Goal: Task Accomplishment & Management: Manage account settings

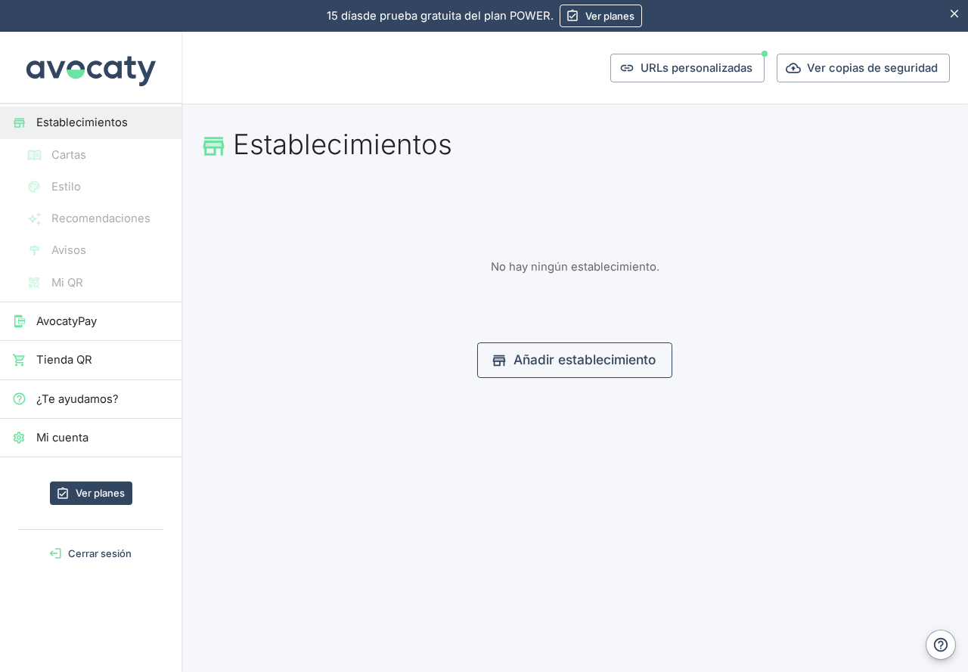
click at [550, 361] on link "Añadir establecimiento" at bounding box center [574, 360] width 195 height 35
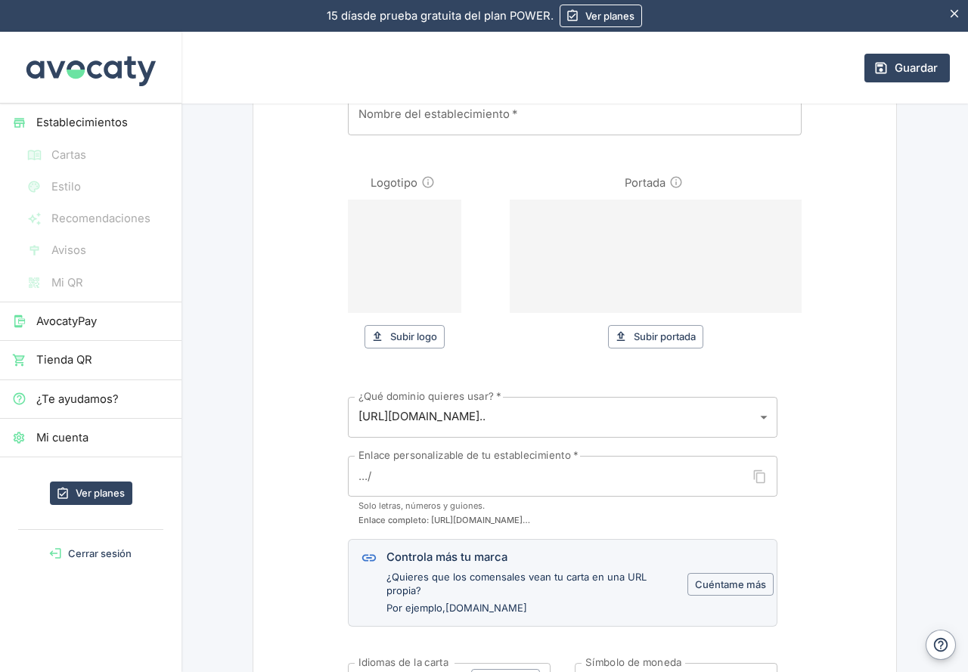
scroll to position [151, 0]
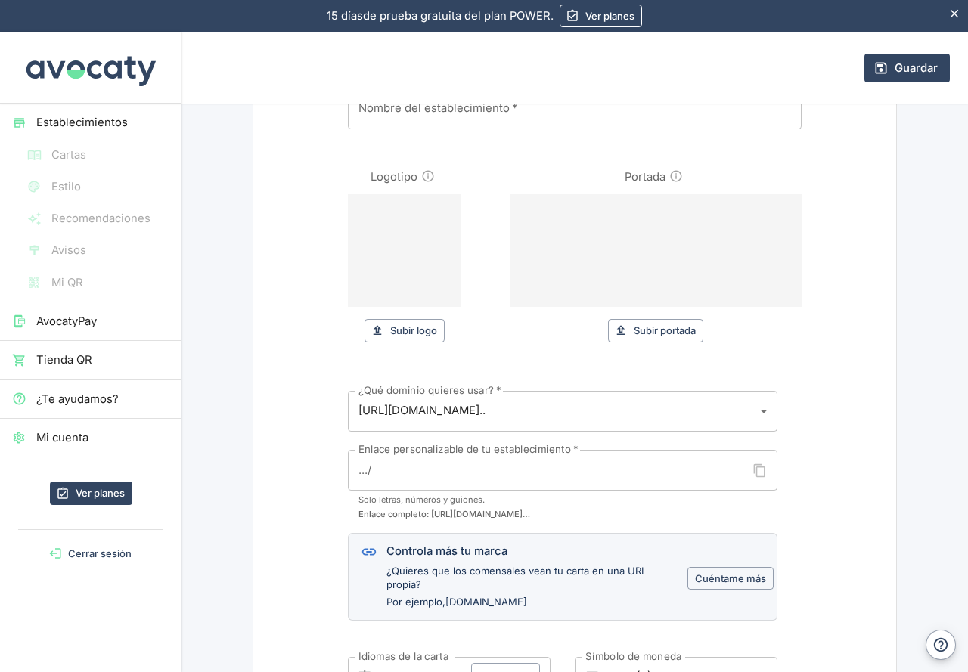
click at [107, 552] on button "Cerrar sesión" at bounding box center [90, 553] width 169 height 23
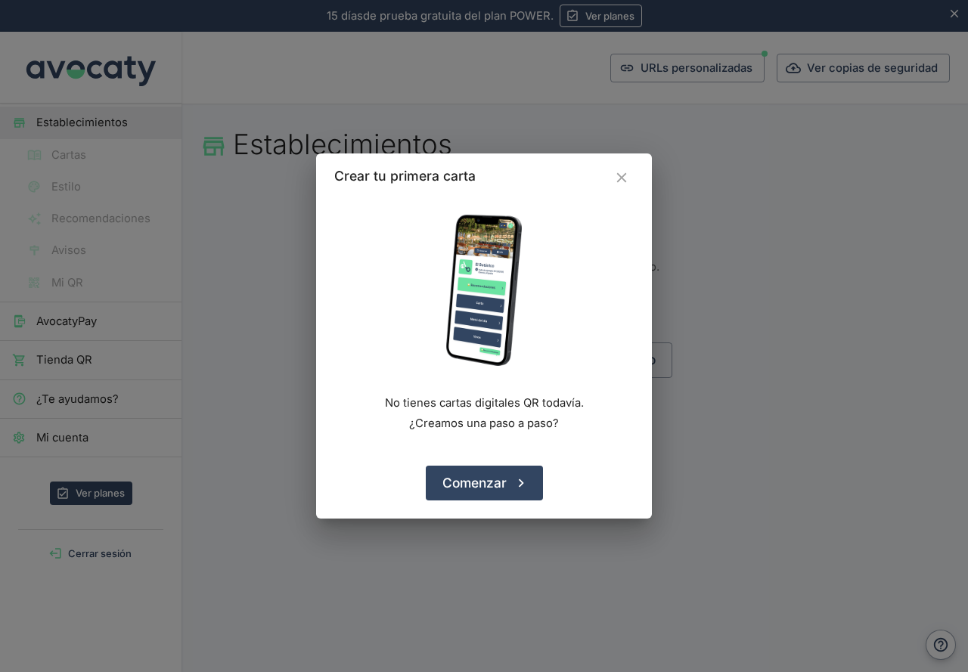
click at [623, 174] on icon "Cerrar" at bounding box center [621, 177] width 17 height 17
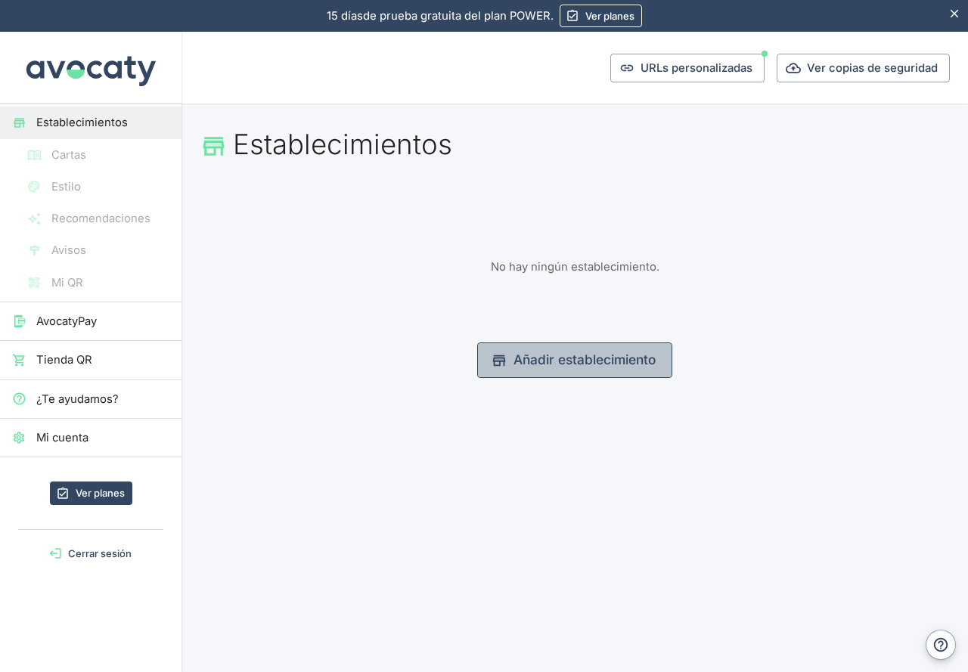
click at [585, 357] on link "Añadir establecimiento" at bounding box center [574, 360] width 195 height 35
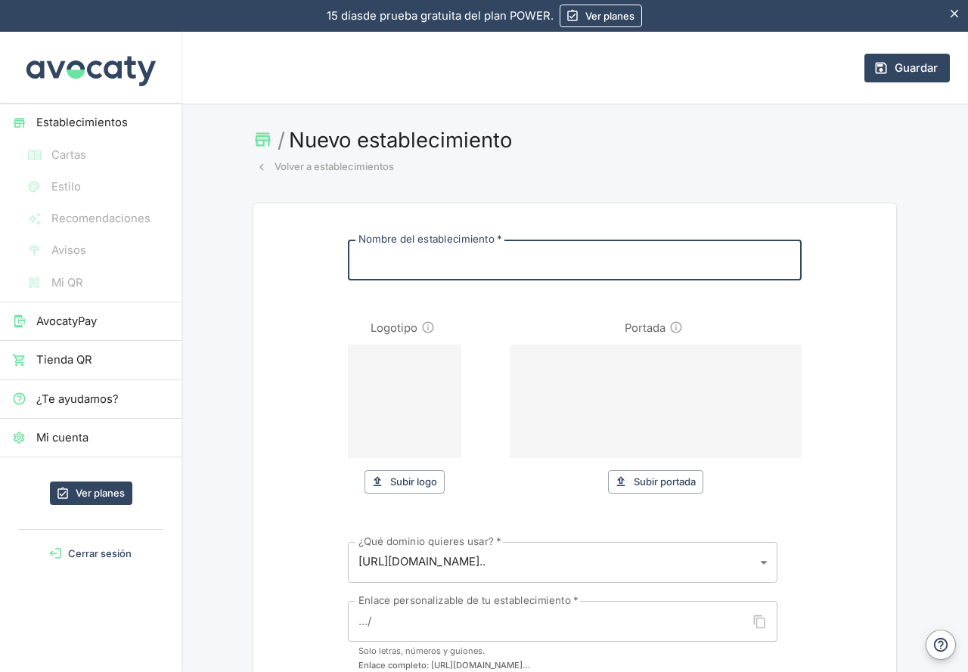
click at [426, 253] on input "Nombre del establecimiento   *" at bounding box center [575, 260] width 454 height 41
type input "C"
type input "c"
type input "Ca"
type input "ca"
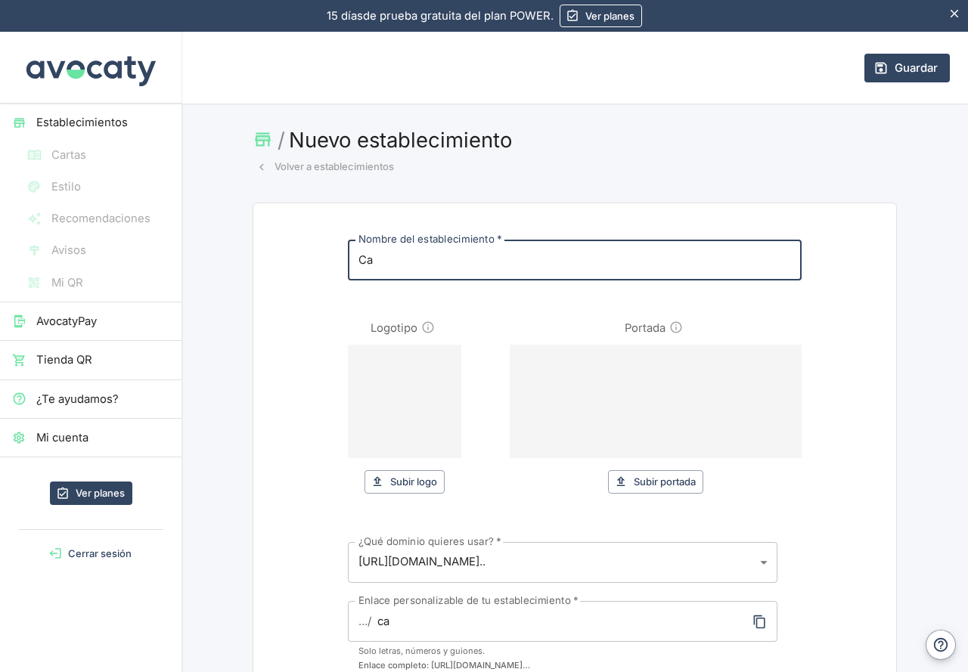
type input "Cas"
type input "cas"
type input "Casa"
type input "casa"
type input "Casa M"
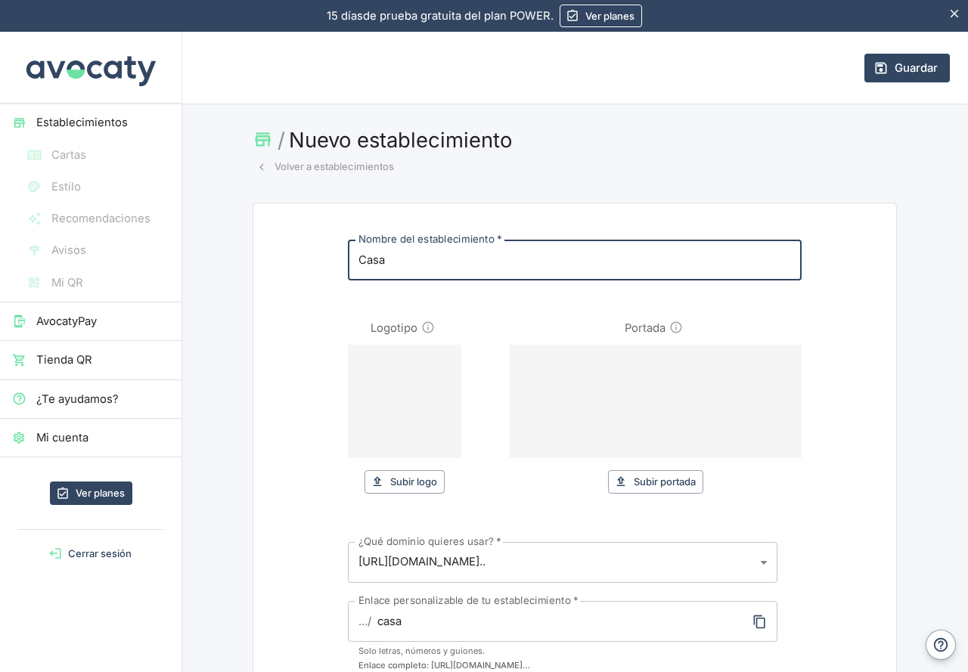
type input "casa-m"
type input "Casa"
type input "casa"
type input "Cas"
type input "cas"
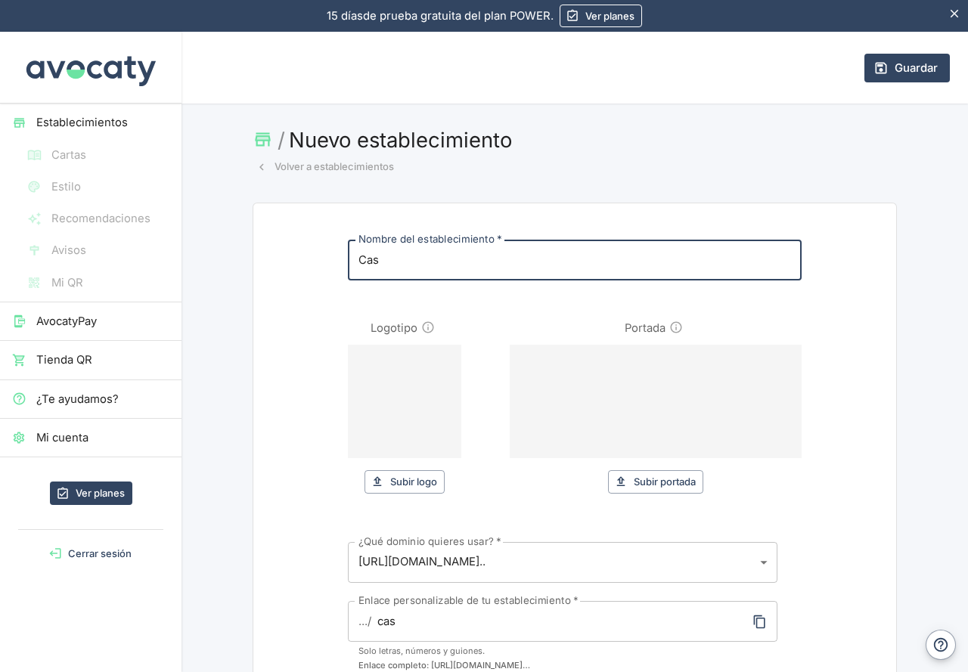
type input "Ca"
type input "ca"
type input "C"
type input "c"
type input "G"
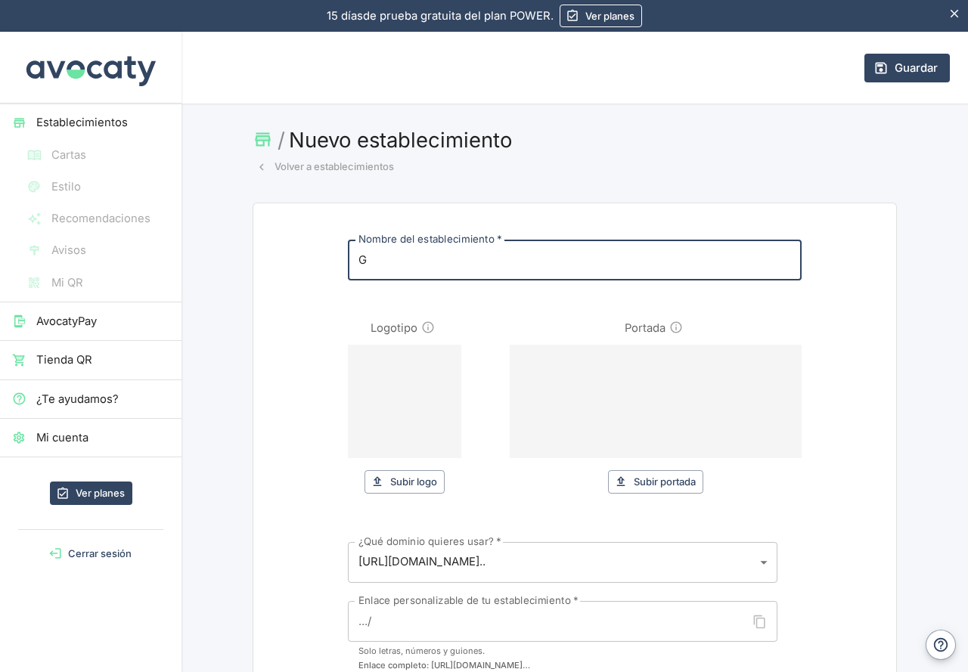
type input "g"
type input "Ga"
type input "ga"
type input "Gas"
type input "gas"
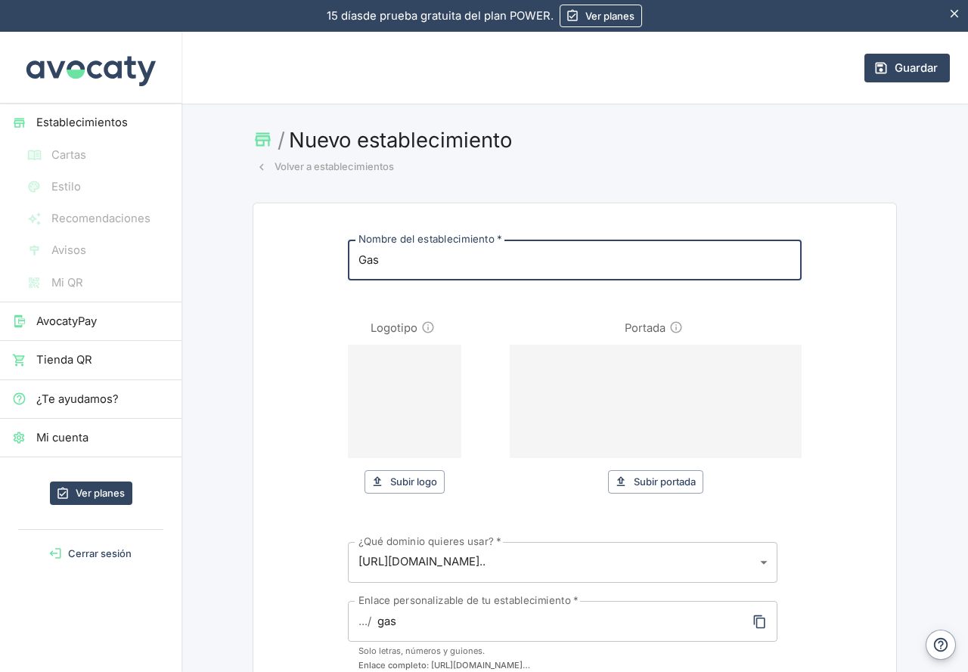
type input "Ga"
type input "ga"
type input "G"
type input "g"
type input "C"
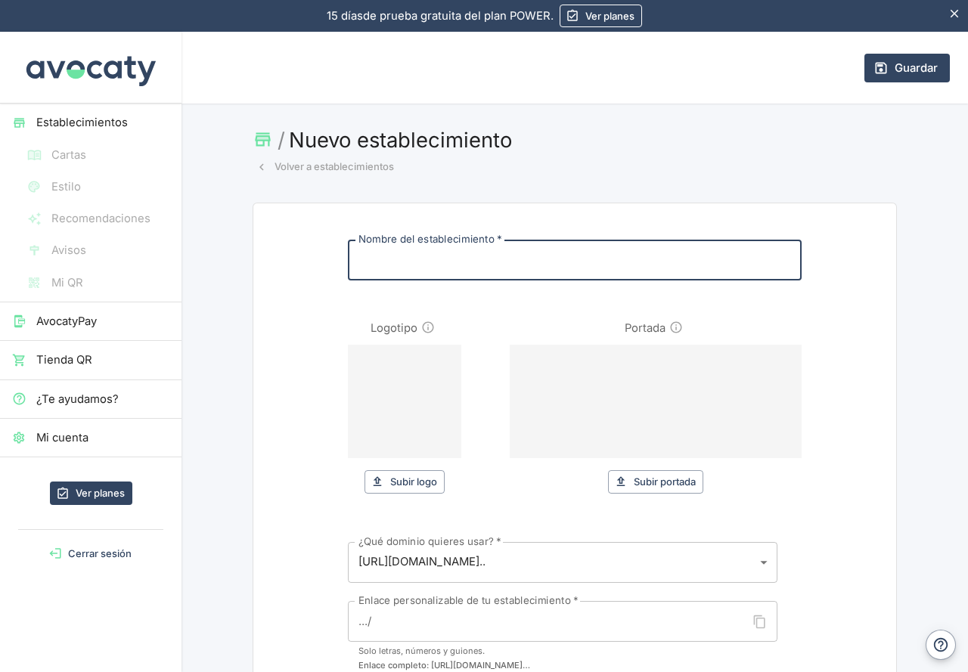
type input "c"
type input "Ca"
type input "ca"
type input "Cas"
type input "cas"
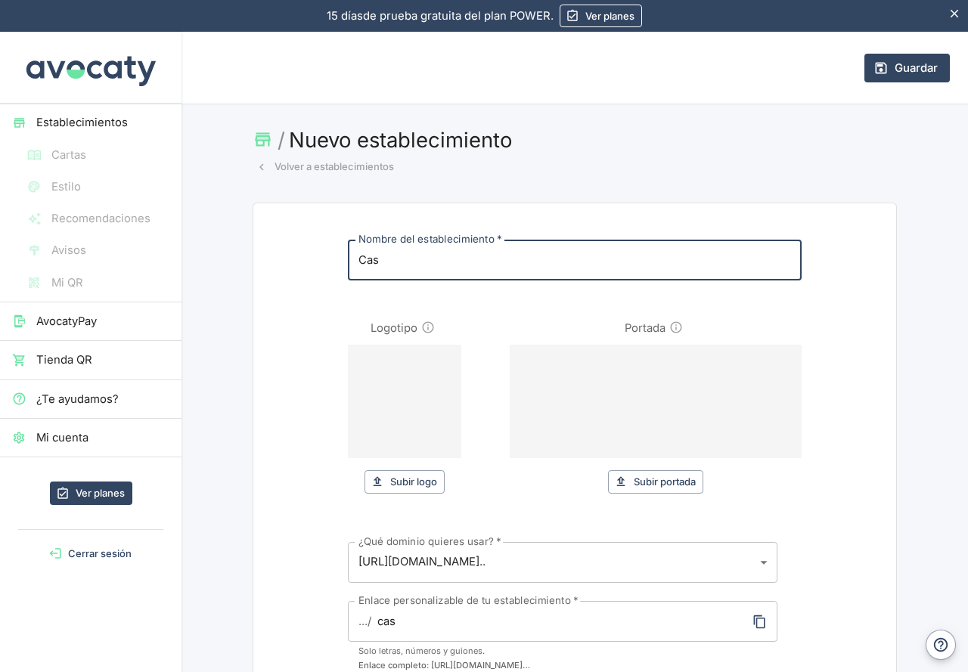
type input "Casa"
type input "casa"
type input "Casa M"
type input "casa-m"
type input "Casa Me"
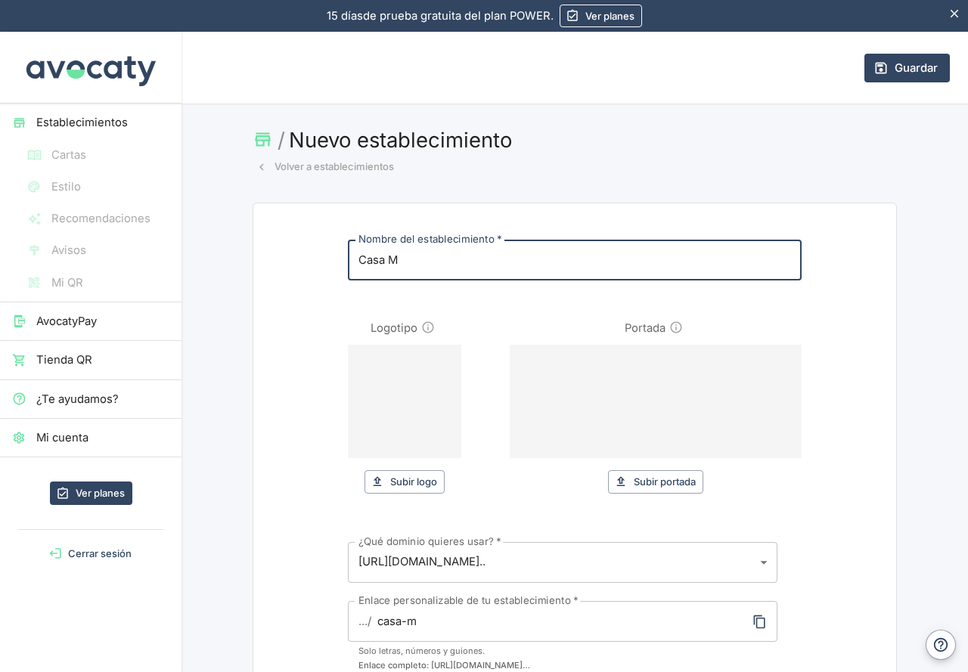
type input "casa-me"
type input "Casa Mem"
type input "casa-mem"
type input "Casa Memé"
type input "casa-meme"
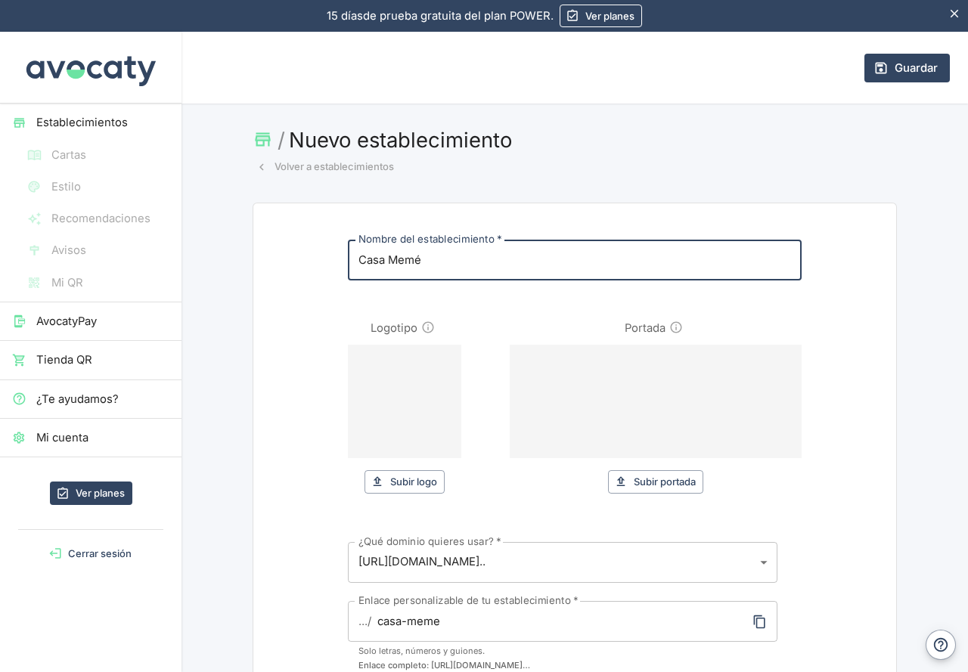
type input "Casa Memé G"
type input "casa-meme-g"
type input "Casa Memé Ga"
type input "casa-meme-ga"
type input "Casa Memé Gas"
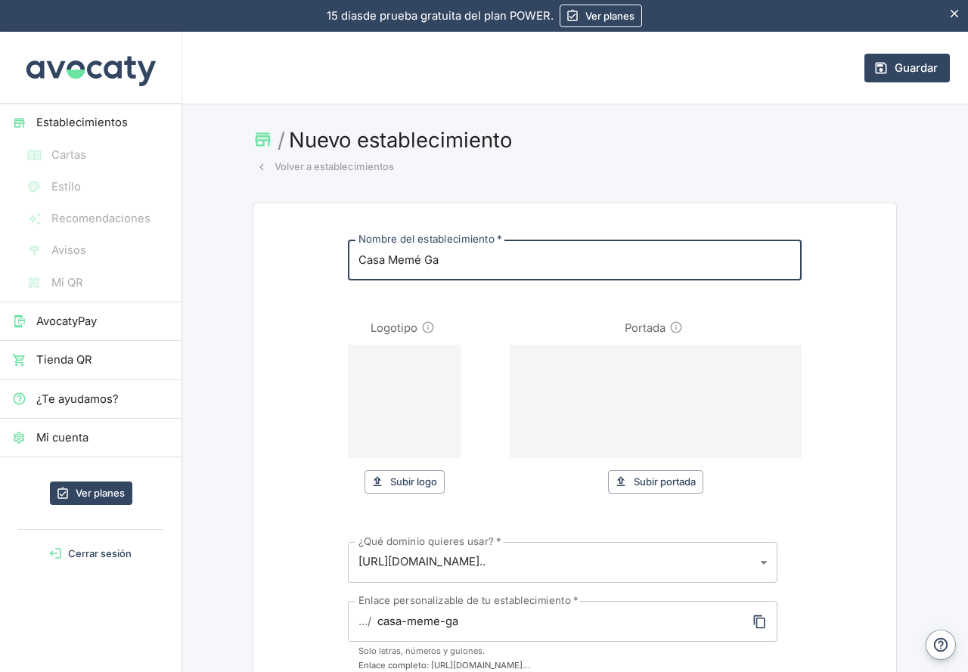
type input "casa-meme-gas"
type input "Casa Memé Gast"
type input "casa-meme-gast"
type input "Casa Memé Gastr"
type input "casa-meme-gastr"
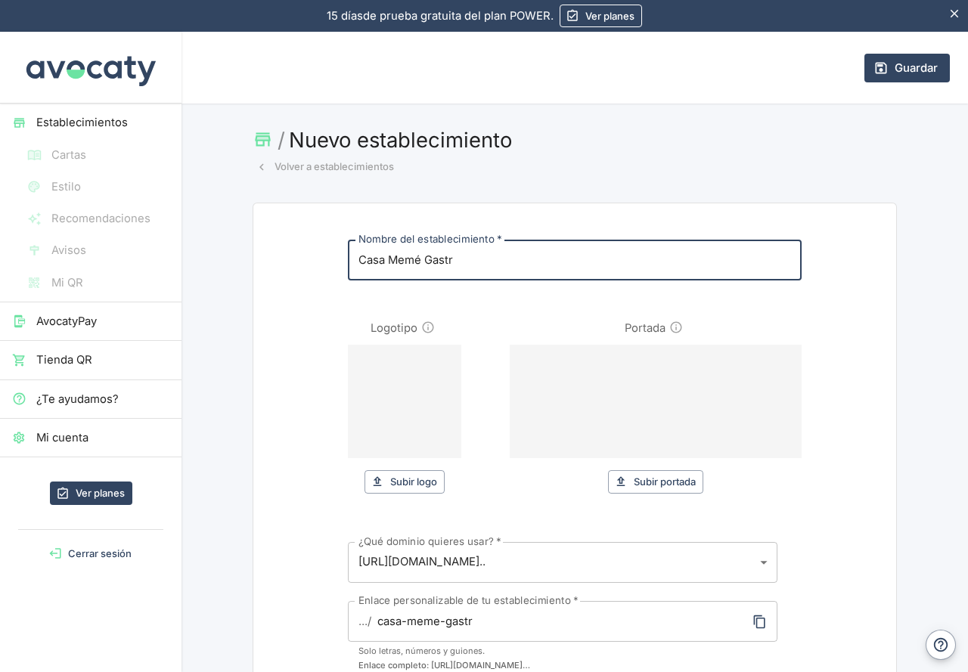
type input "Casa Memé Gastro"
type input "casa-meme-gastro"
type input "Casa Memé Gastrob"
type input "casa-meme-gastrob"
type input "Casa Memé Gastroba"
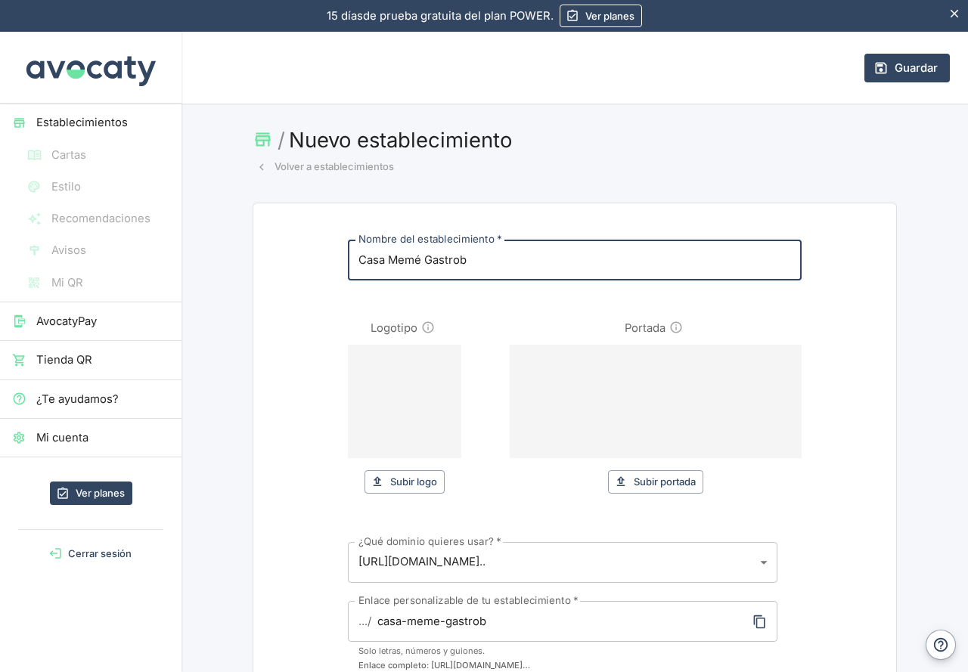
type input "casa-meme-gastroba"
type input "Casa Memé Gastrobar"
type input "casa-meme-gastrobar"
type input "Casa Memé Gastrobar"
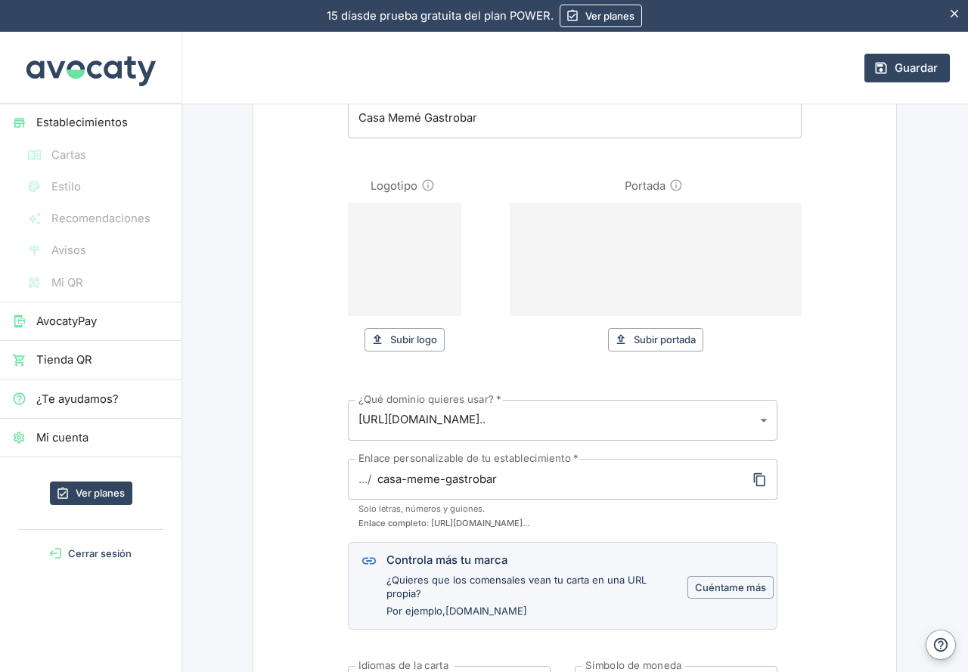
scroll to position [151, 0]
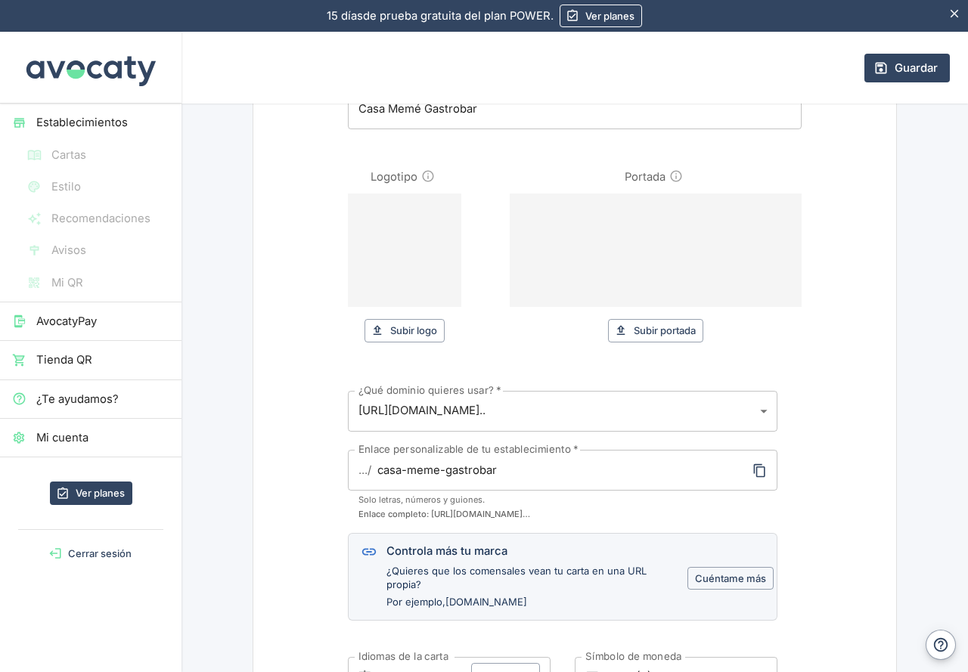
click at [755, 411] on body "15 días de prueba gratuita. 15 días de prueba gratuita del plan POWER. Ver plan…" at bounding box center [484, 336] width 968 height 672
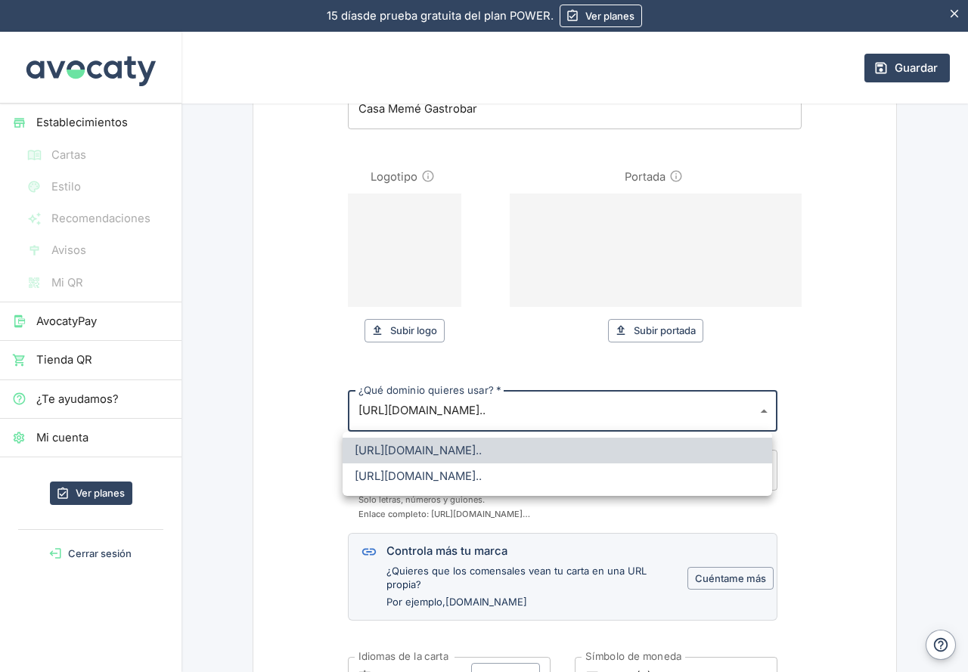
click at [755, 411] on div at bounding box center [484, 336] width 968 height 672
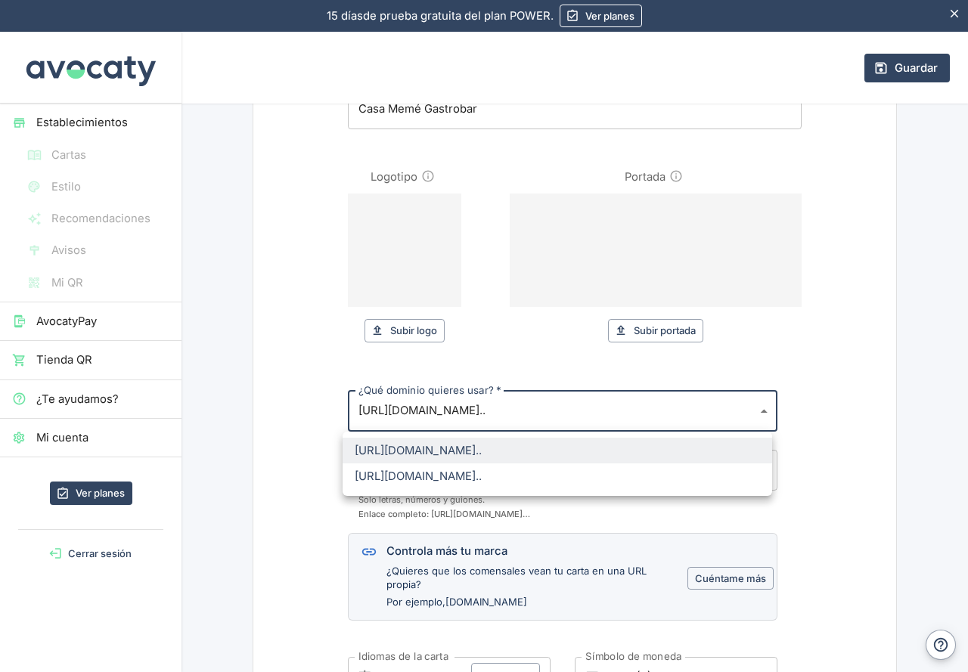
click at [511, 407] on body "15 días de prueba gratuita. 15 días de prueba gratuita del plan POWER. Ver plan…" at bounding box center [484, 336] width 968 height 672
click at [510, 407] on div at bounding box center [484, 336] width 968 height 672
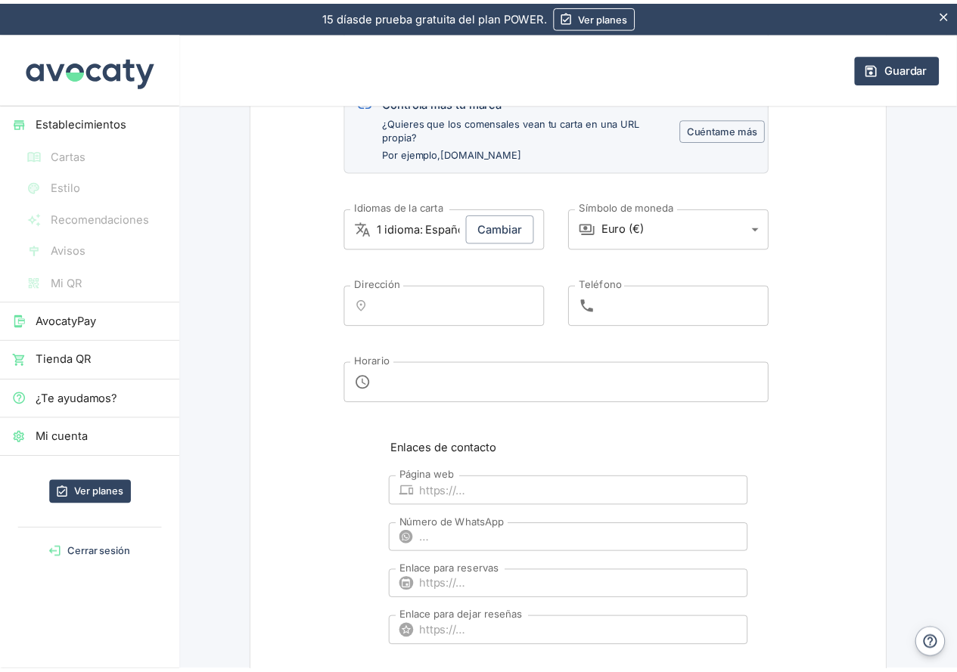
scroll to position [340, 0]
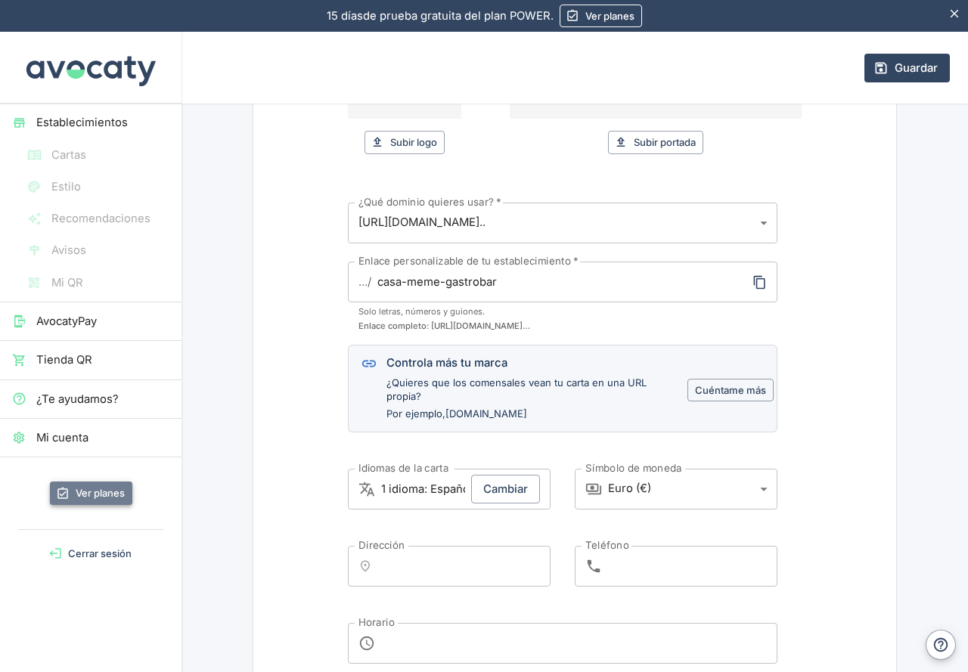
click at [110, 489] on link "Ver planes" at bounding box center [91, 493] width 82 height 23
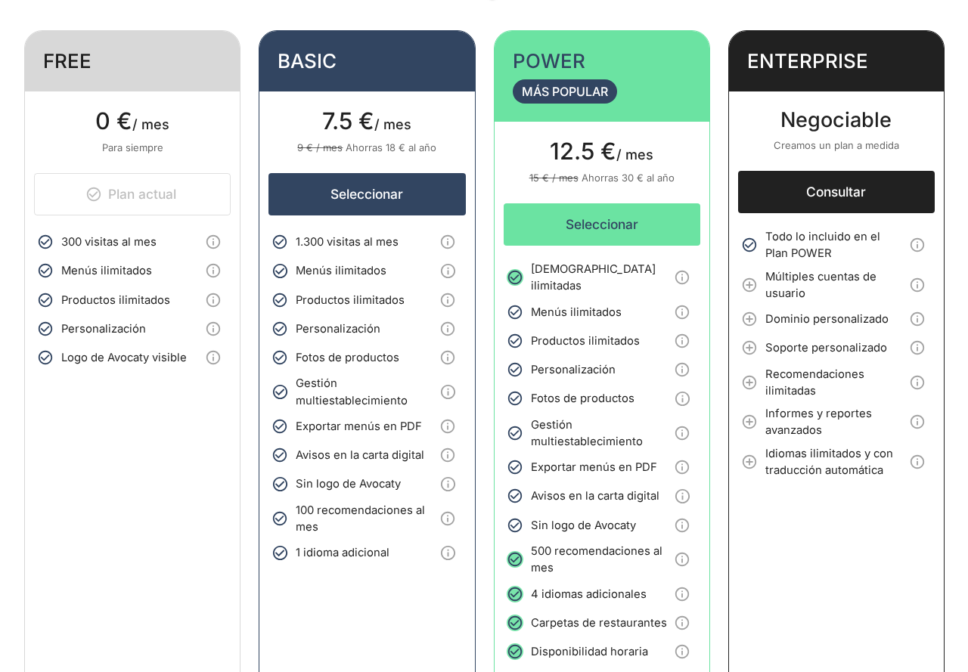
scroll to position [130, 0]
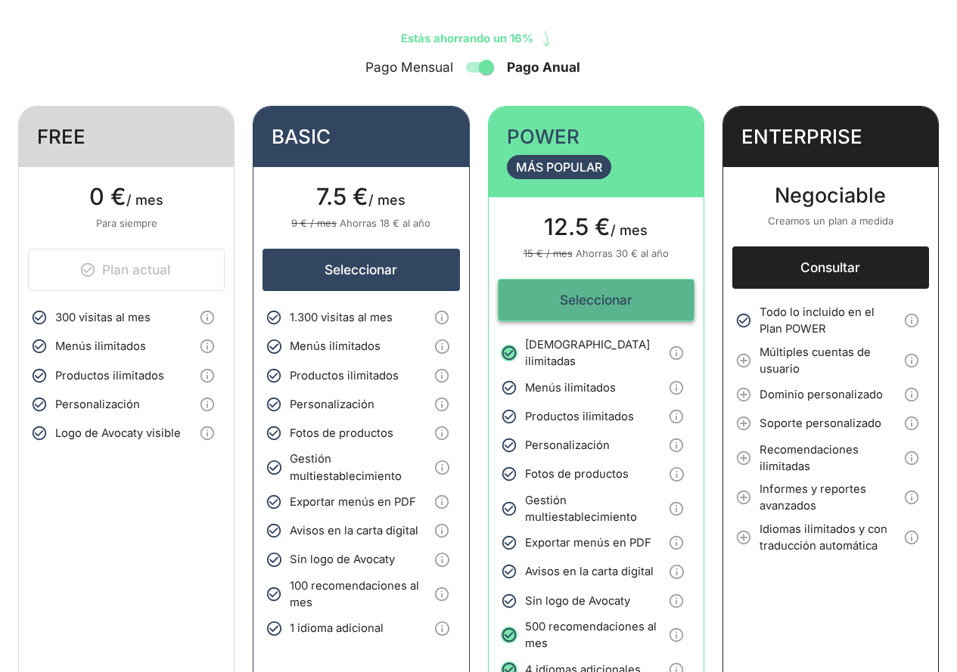
click at [600, 302] on button "Seleccionar" at bounding box center [596, 300] width 197 height 42
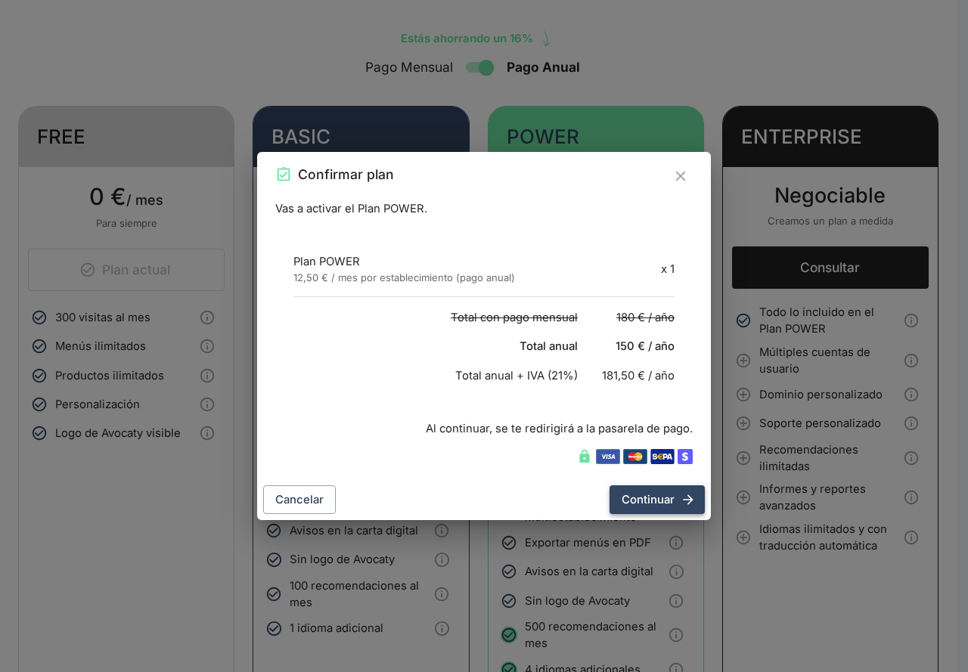
click at [659, 502] on button "Continuar" at bounding box center [656, 499] width 95 height 29
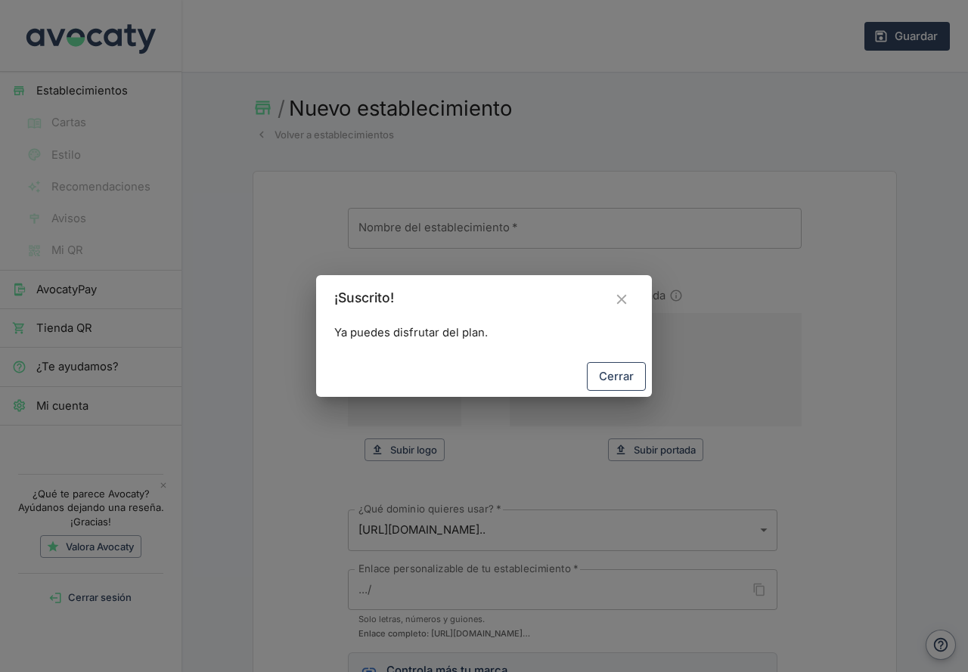
click at [627, 378] on button "Cerrar" at bounding box center [616, 376] width 59 height 29
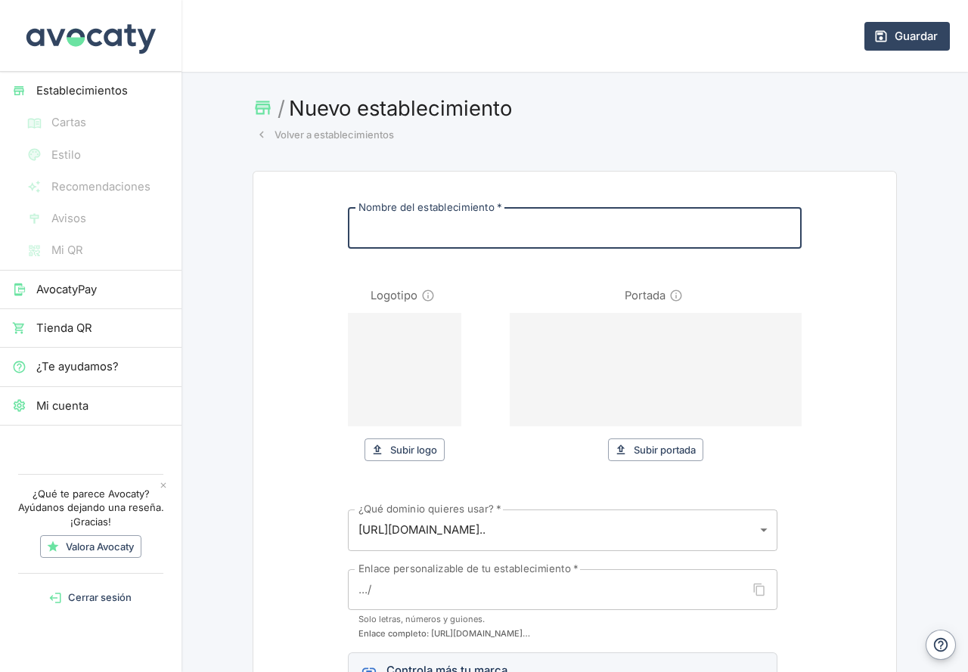
click at [413, 234] on input "Nombre del establecimiento   *" at bounding box center [575, 228] width 454 height 41
type input "C"
type input "c"
type input "Ca"
type input "ca"
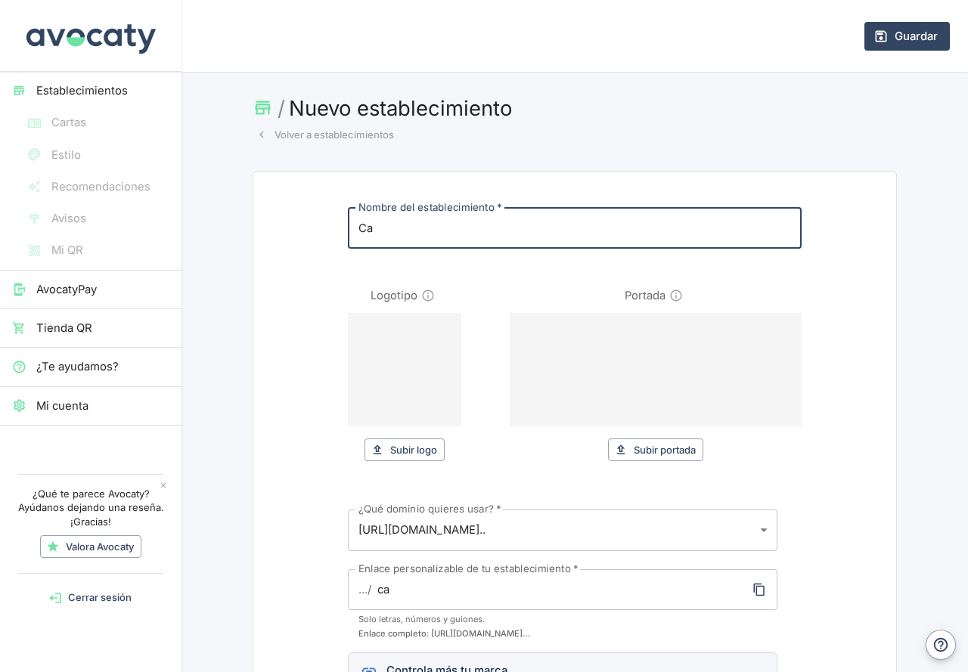
type input "Cas"
type input "cas"
type input "Casa"
type input "casa"
type input "Casa M"
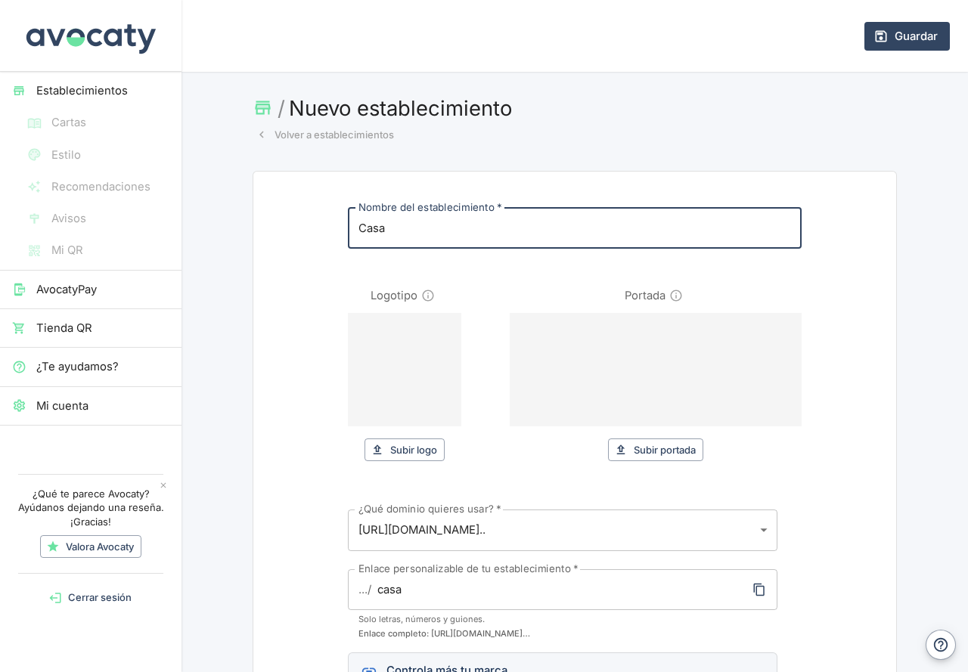
type input "casa-m"
type input "Casa Me"
type input "casa-me"
type input "Casa Mem"
type input "casa-mem"
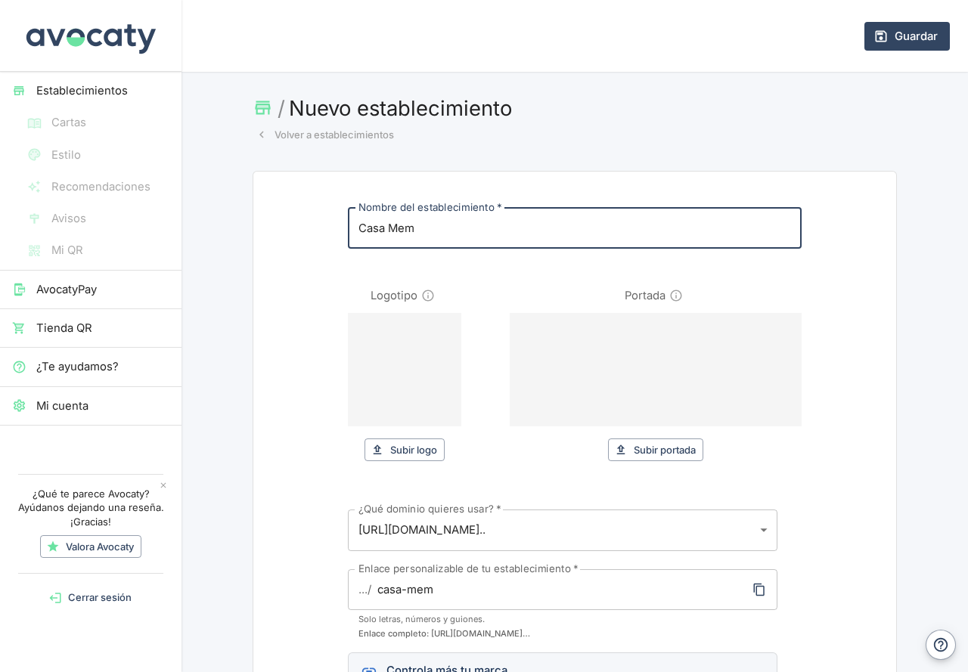
type input "Casa Memé"
type input "casa-meme"
type input "Casa Memé G"
type input "casa-meme-g"
type input "Casa Memé Ga"
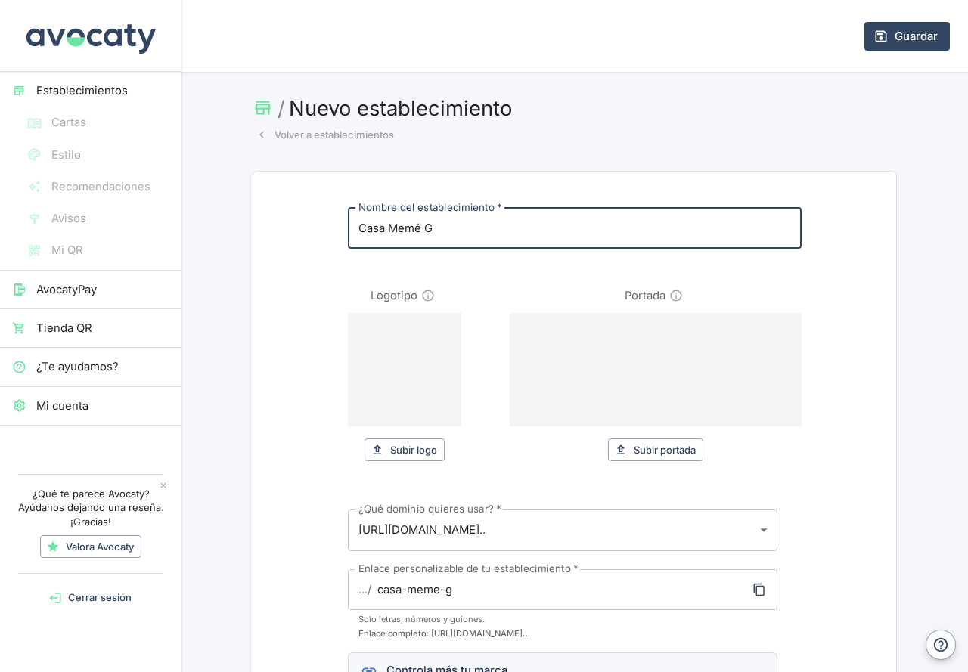
type input "casa-meme-ga"
type input "Casa Memé Gas"
type input "casa-meme-gas"
type input "Casa Memé Gast"
type input "casa-meme-gast"
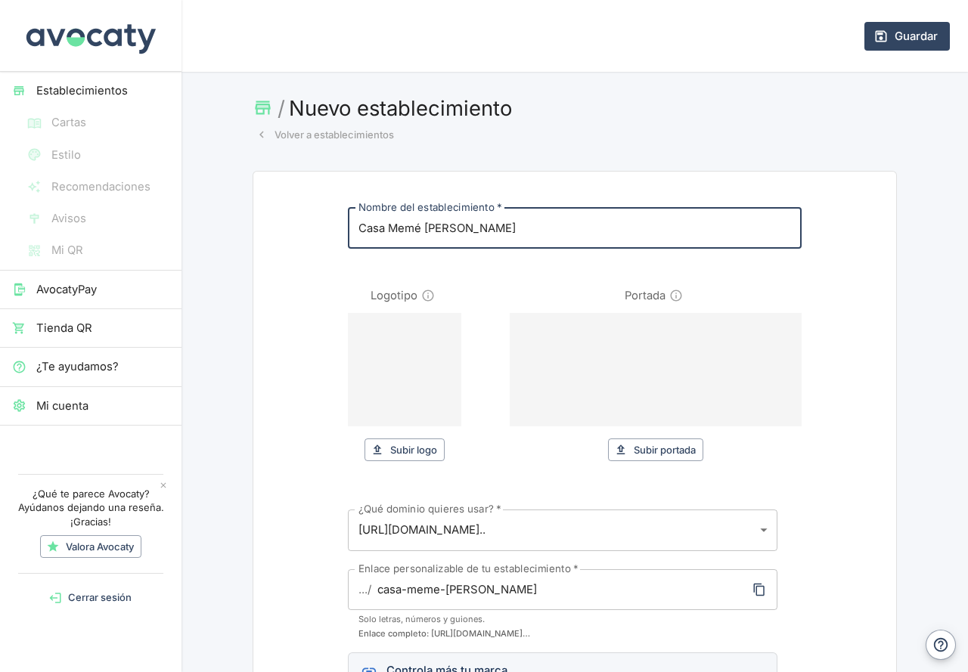
type input "Casa Memé Gasto"
type input "casa-meme-gasto"
type input "Casa Memé Gast"
type input "casa-meme-gast"
type input "Casa Memé Gastr"
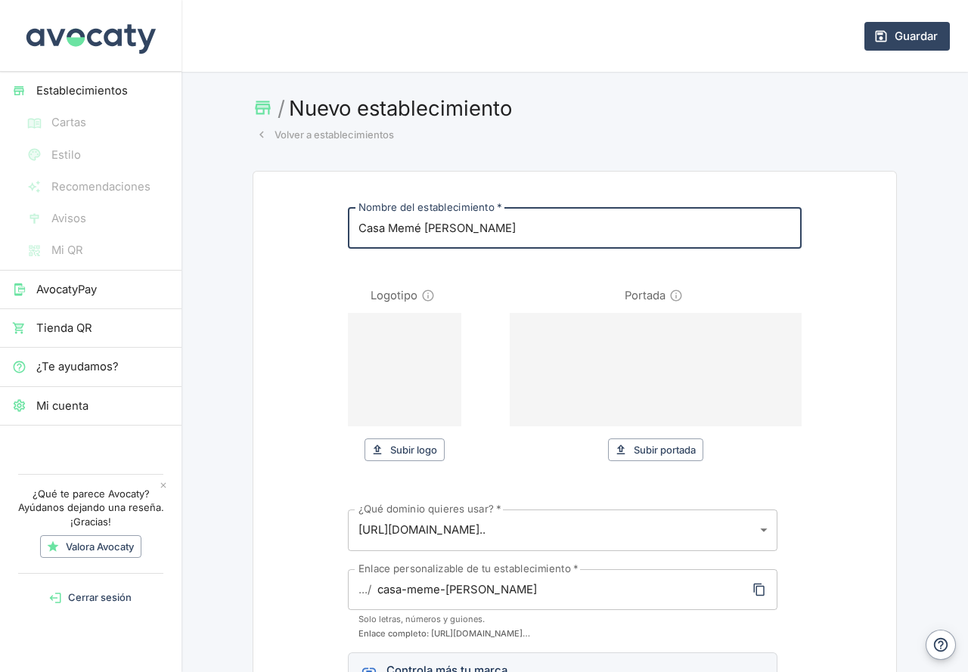
type input "casa-meme-gastr"
type input "Casa Memé Gastro"
type input "casa-meme-gastro"
type input "Casa Memé Gastrob"
type input "casa-meme-gastrob"
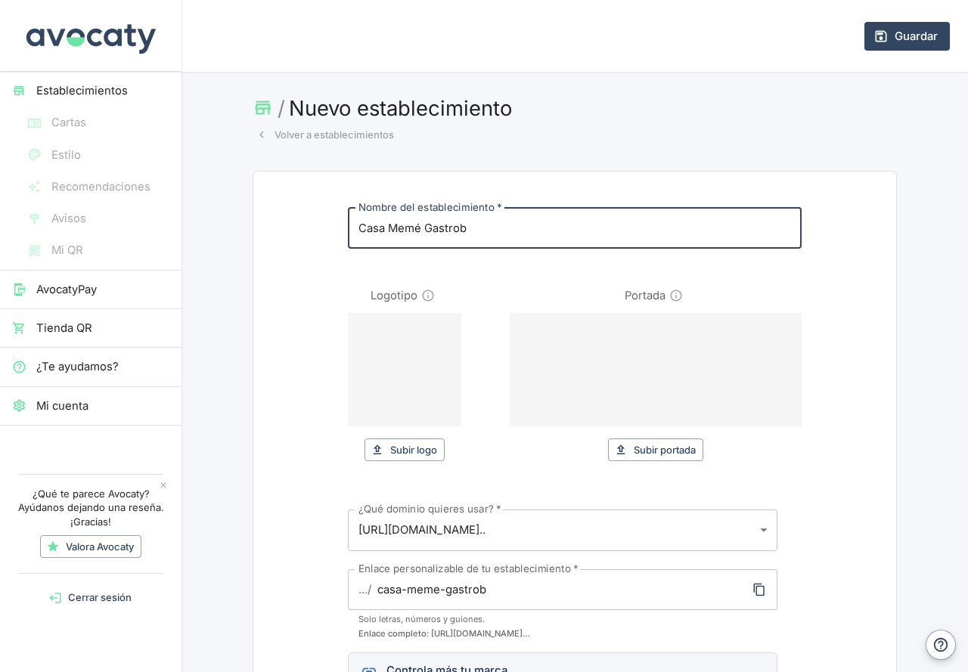
type input "Casa Memé Gastroba"
type input "casa-meme-gastroba"
type input "Casa Memé Gastrobar"
type input "casa-meme-gastrobar"
type input "Casa Memé Gastrobar"
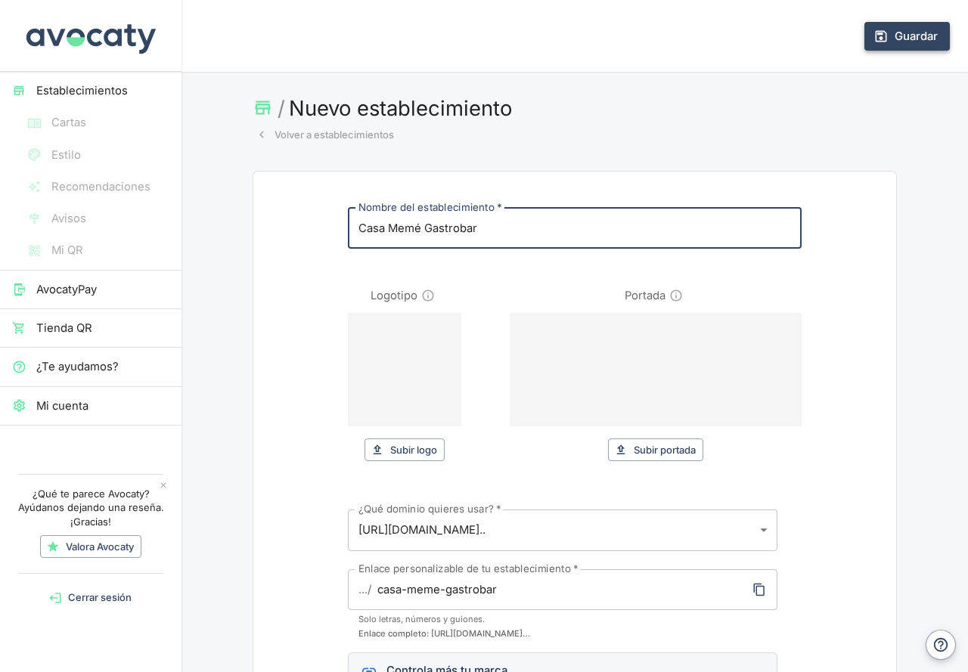
click at [895, 33] on button "Guardar" at bounding box center [906, 36] width 85 height 29
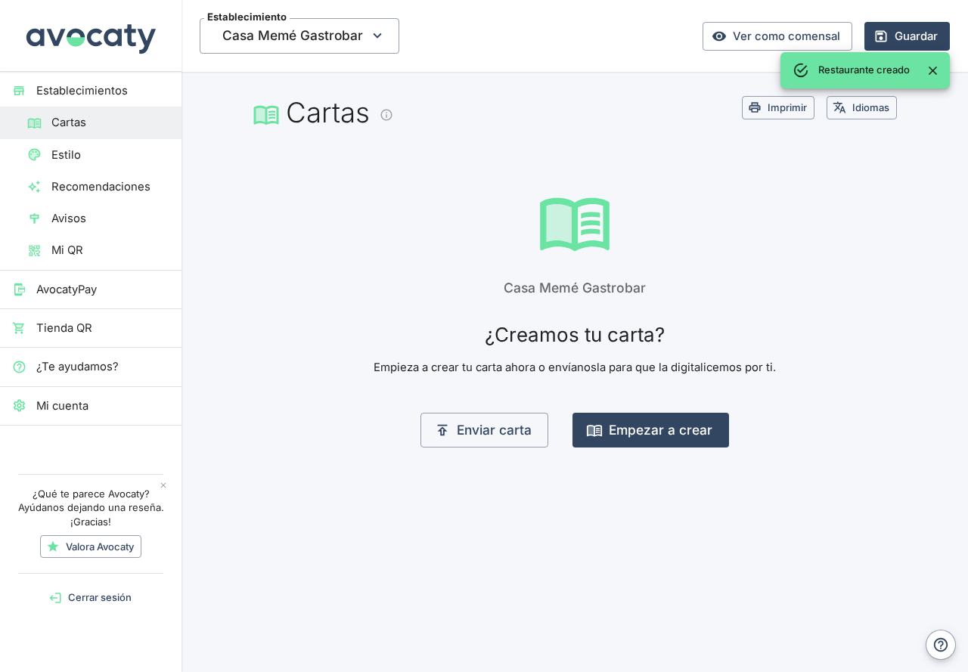
click at [279, 240] on div "Casa Memé Gastrobar ¿Creamos tu carta? Empieza a crear tu carta ahora o envíano…" at bounding box center [575, 328] width 750 height 288
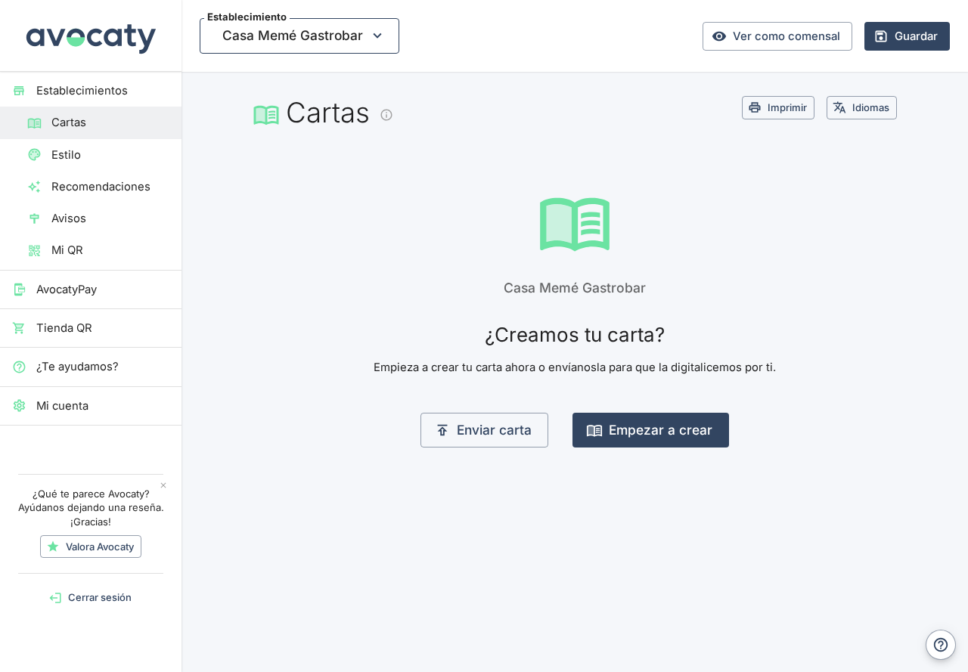
click at [377, 34] on icon "button" at bounding box center [377, 35] width 17 height 17
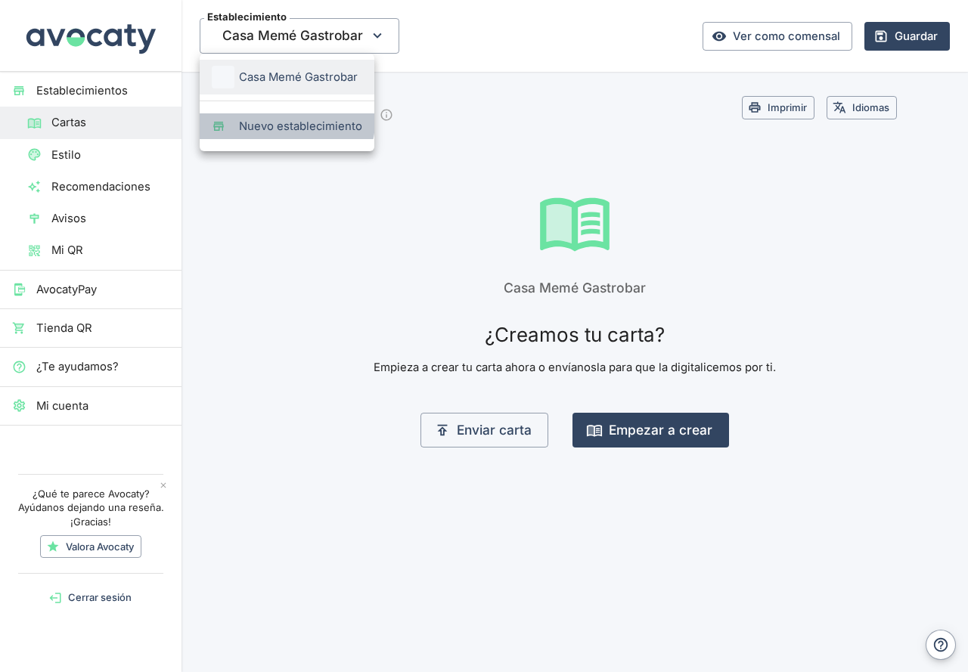
click at [285, 121] on span "Nuevo establecimiento" at bounding box center [300, 126] width 123 height 17
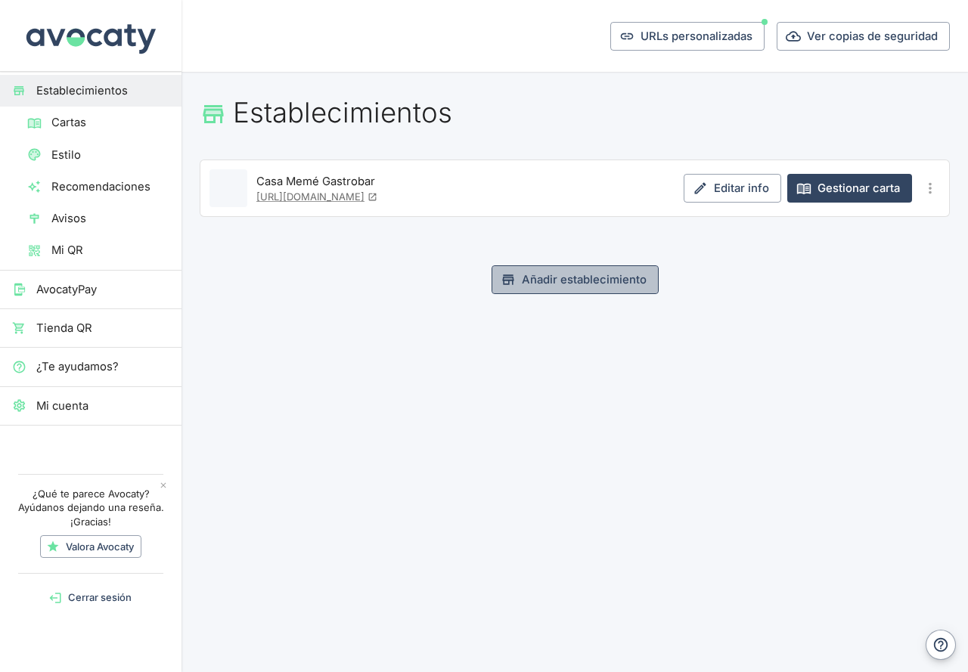
click at [585, 277] on button "Añadir establecimiento" at bounding box center [575, 279] width 167 height 29
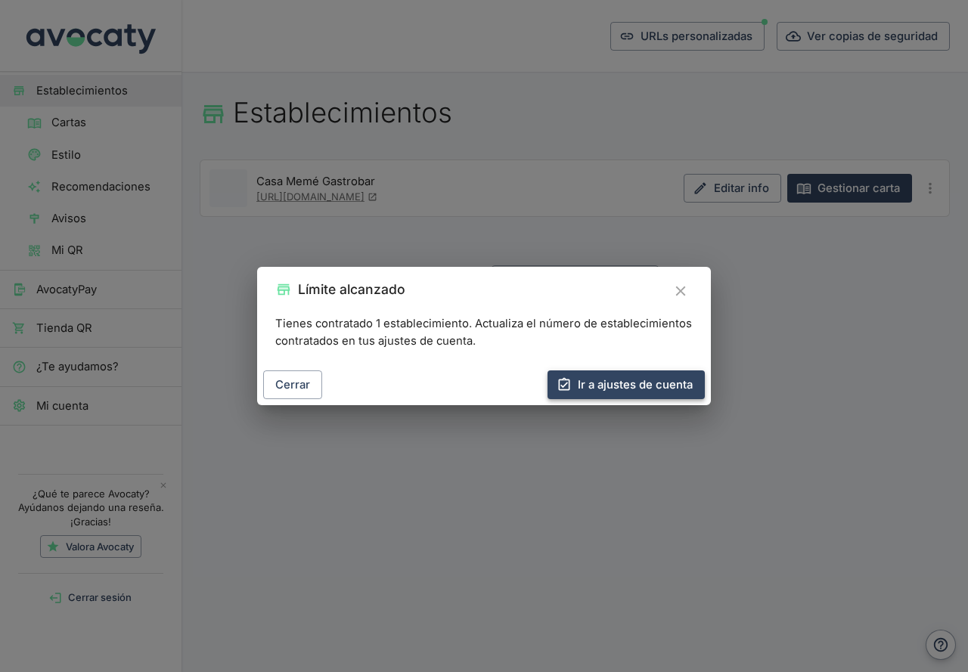
click at [628, 386] on link "Ir a ajustes de cuenta" at bounding box center [625, 385] width 157 height 29
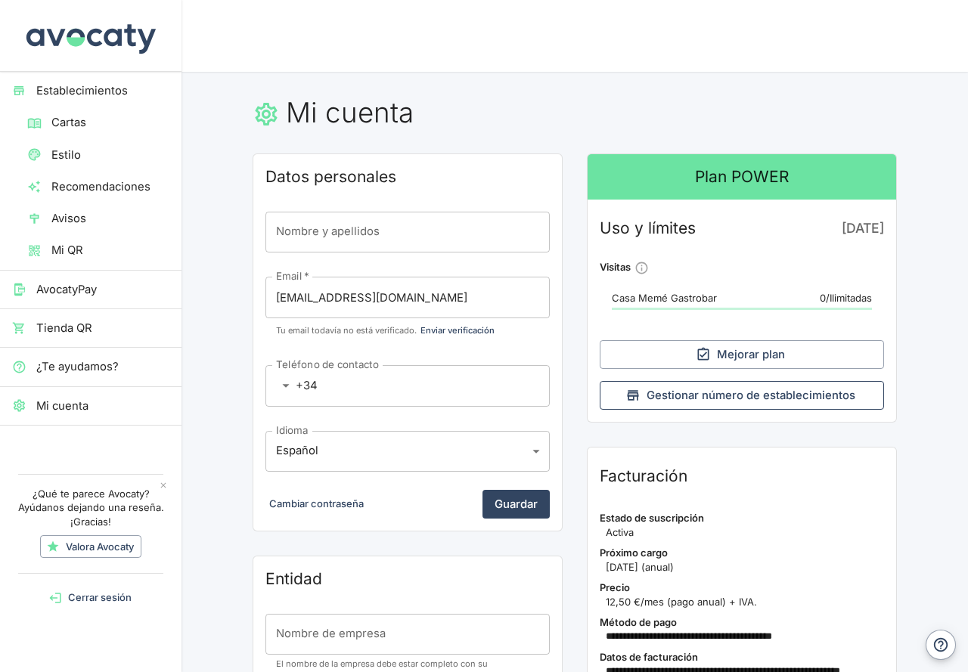
click at [743, 397] on button "Gestionar número de establecimientos" at bounding box center [742, 395] width 284 height 29
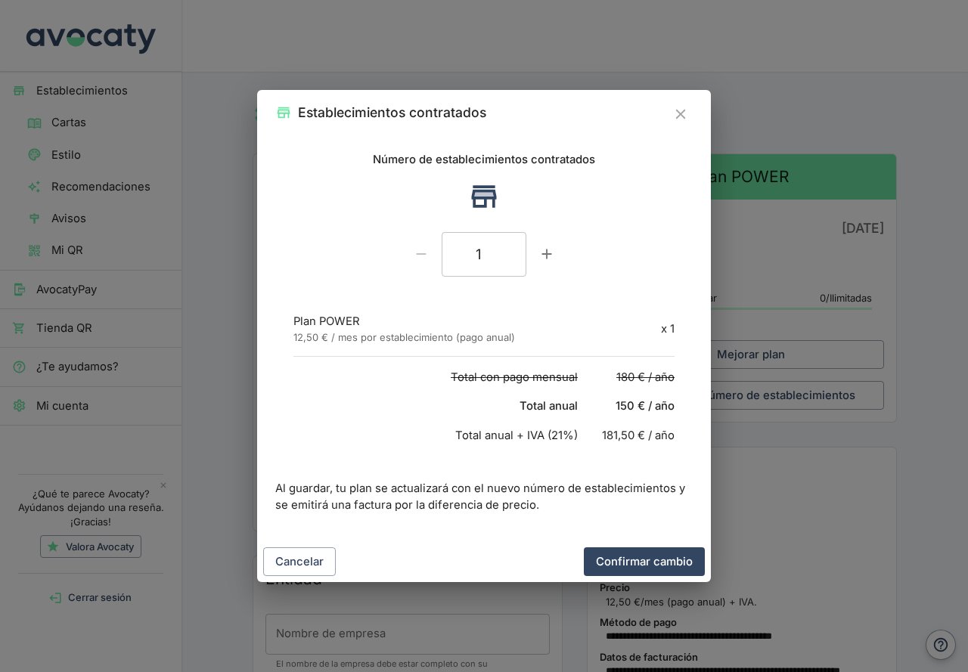
click at [539, 257] on icon "Incrementar" at bounding box center [546, 254] width 17 height 17
type input "2"
click at [643, 566] on button "Confirmar cambio" at bounding box center [644, 561] width 121 height 29
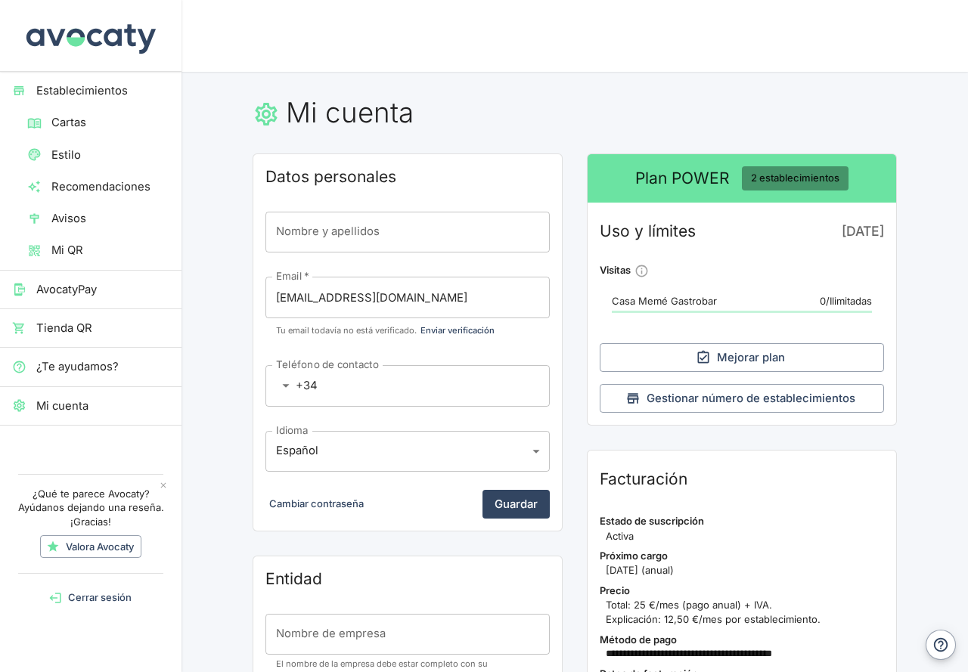
click at [784, 178] on span "2 establecimientos" at bounding box center [795, 178] width 107 height 15
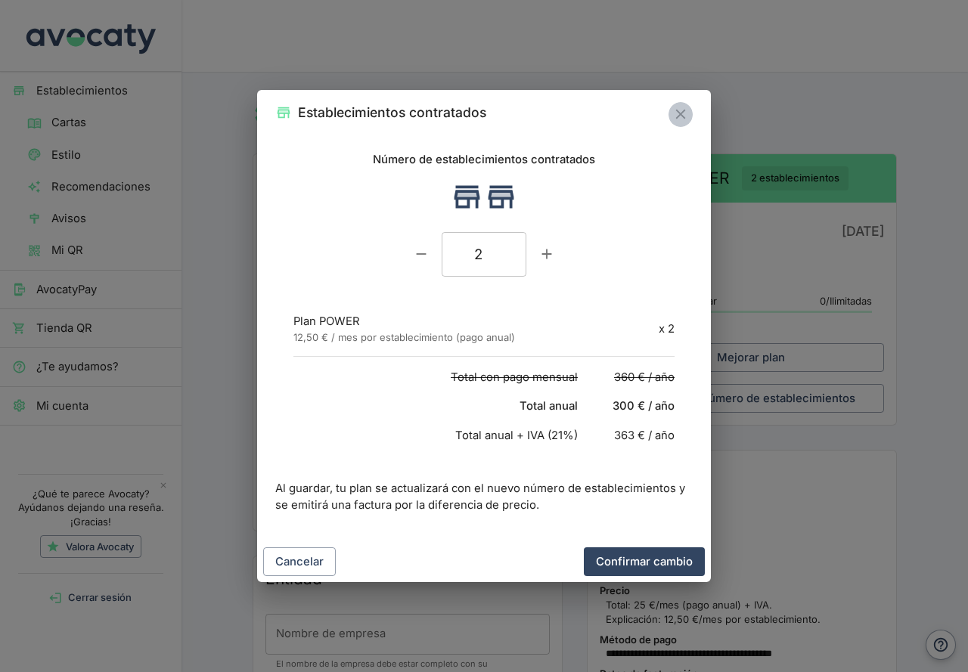
click at [685, 116] on icon "Cerrar" at bounding box center [680, 114] width 17 height 17
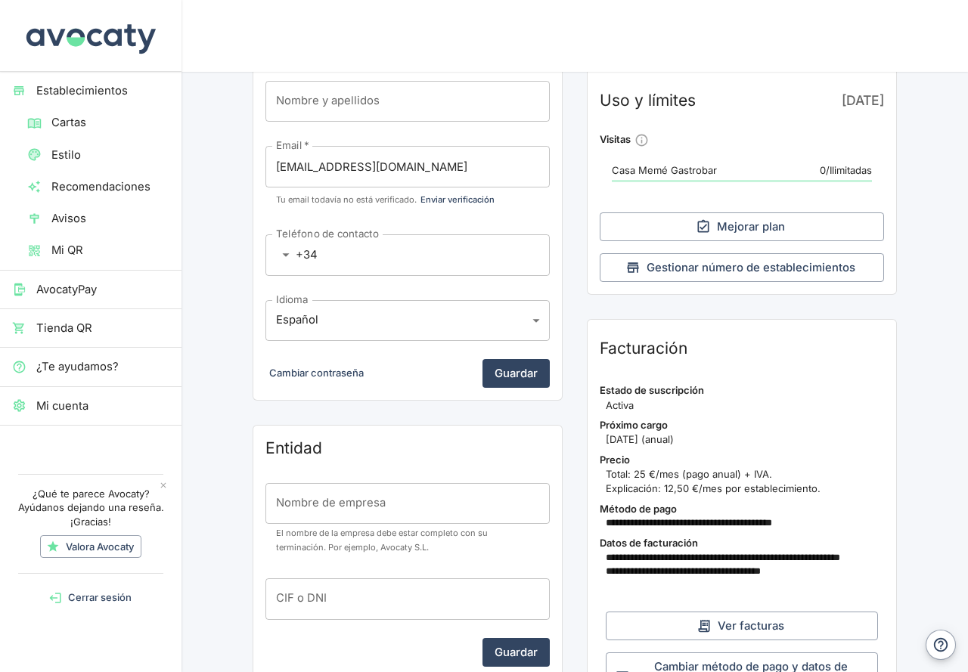
scroll to position [375, 0]
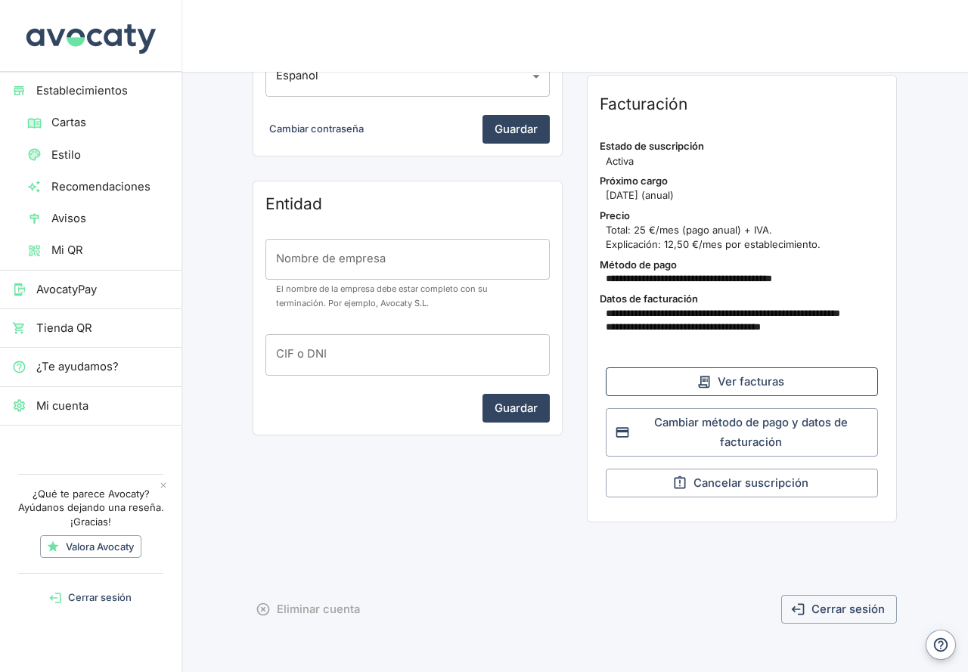
click at [733, 384] on button "Ver facturas" at bounding box center [742, 381] width 272 height 29
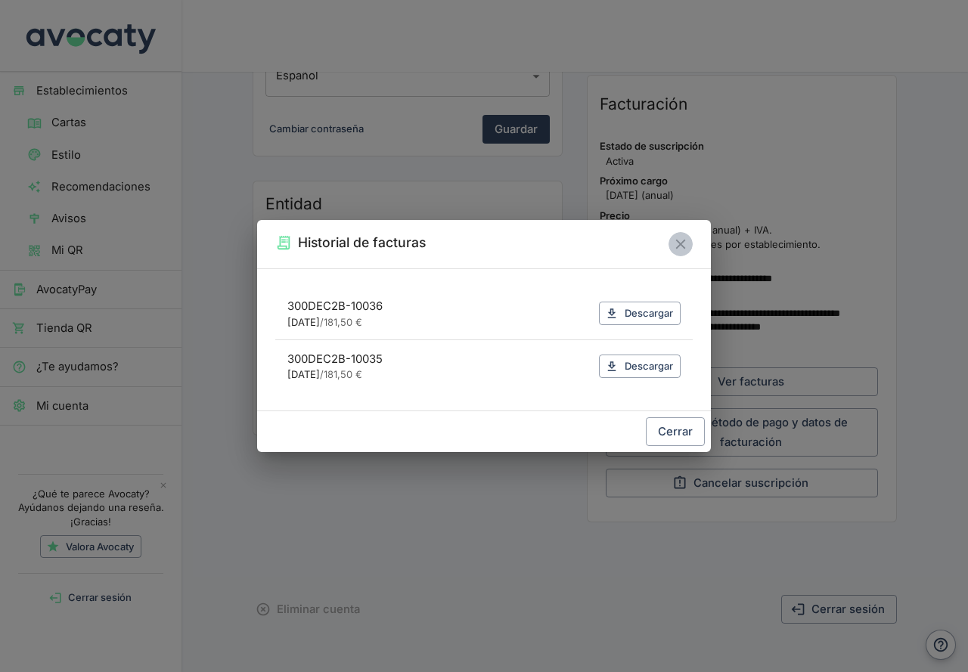
click at [682, 244] on icon "Cerrar" at bounding box center [680, 244] width 17 height 17
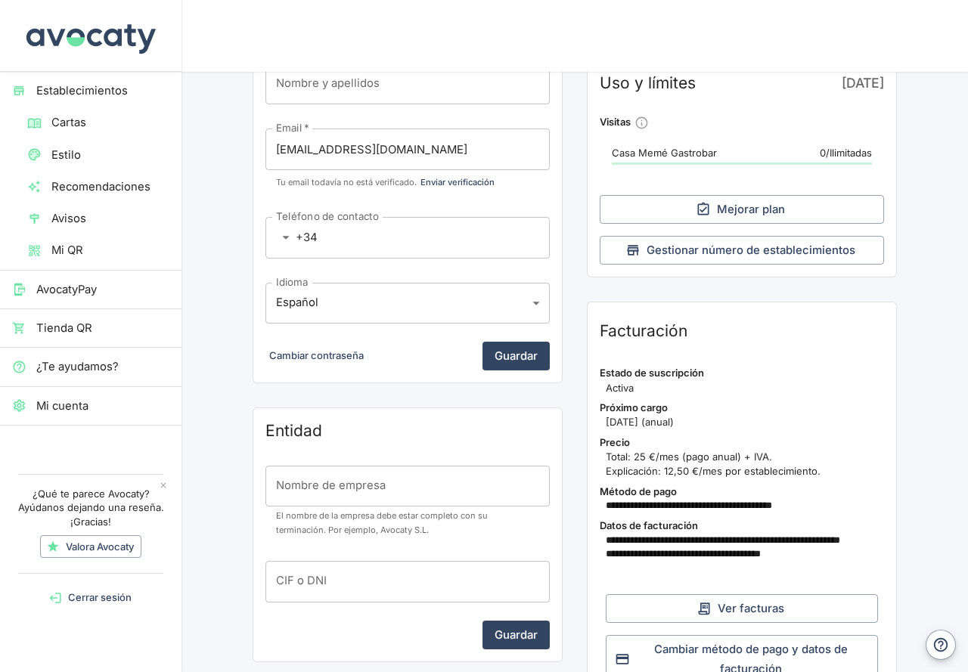
scroll to position [0, 0]
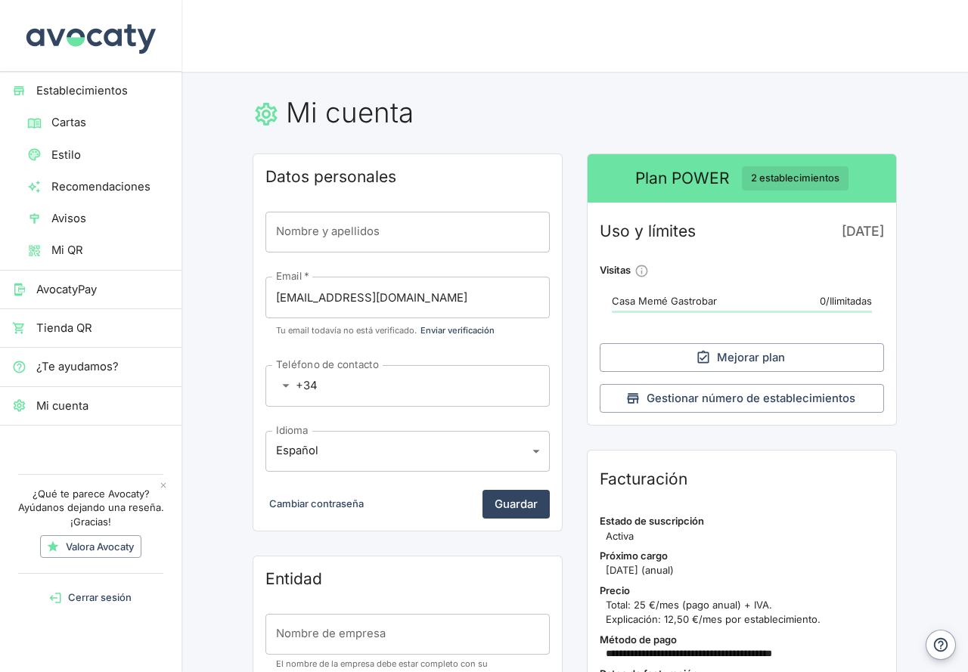
click at [85, 85] on span "Establecimientos" at bounding box center [102, 90] width 133 height 17
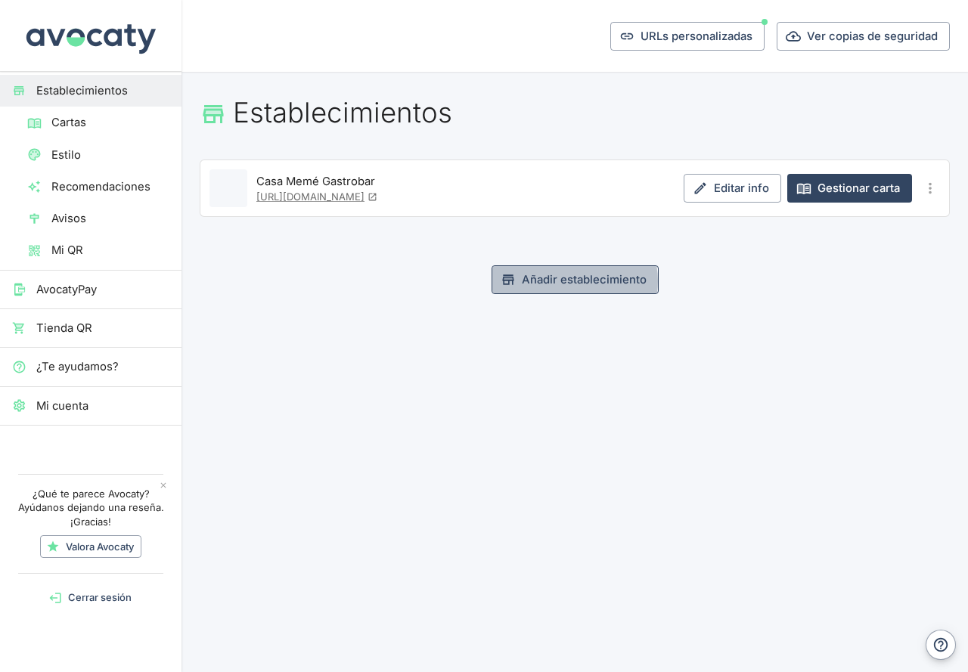
click at [574, 281] on link "Añadir establecimiento" at bounding box center [575, 279] width 167 height 29
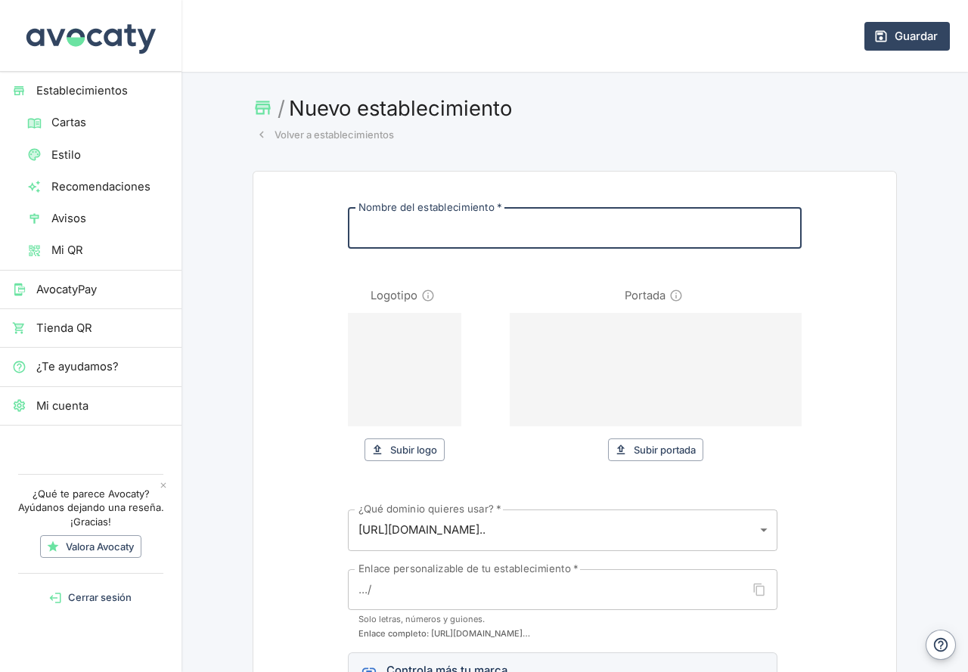
click at [425, 227] on input "Nombre del establecimiento   *" at bounding box center [575, 228] width 454 height 41
type input "I"
type input "i"
type input "Il"
type input "il"
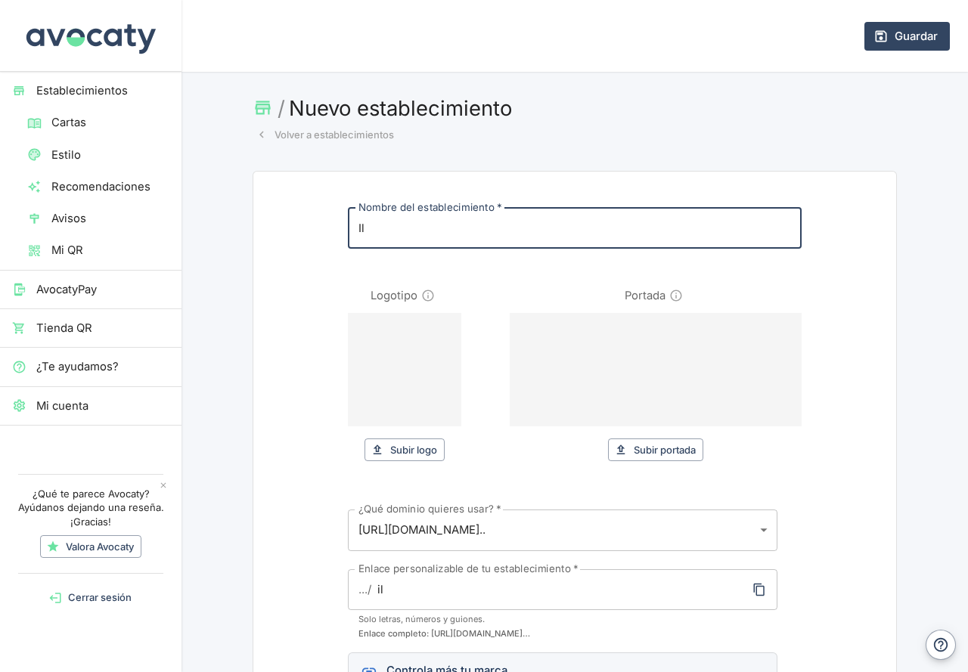
type input "Il B"
type input "il-b"
type input "Il Ba"
type input "il-ba"
type input "Il Bam"
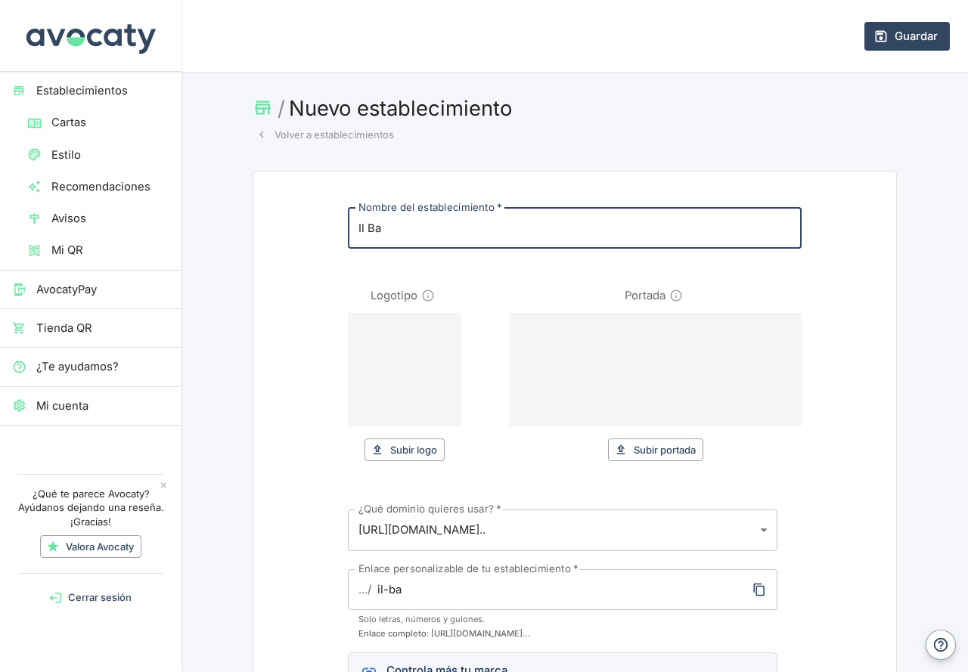
type input "il-bam"
type input "Il Bamb"
type input "il-bamb"
type input "Il Bambi"
type input "il-bambi"
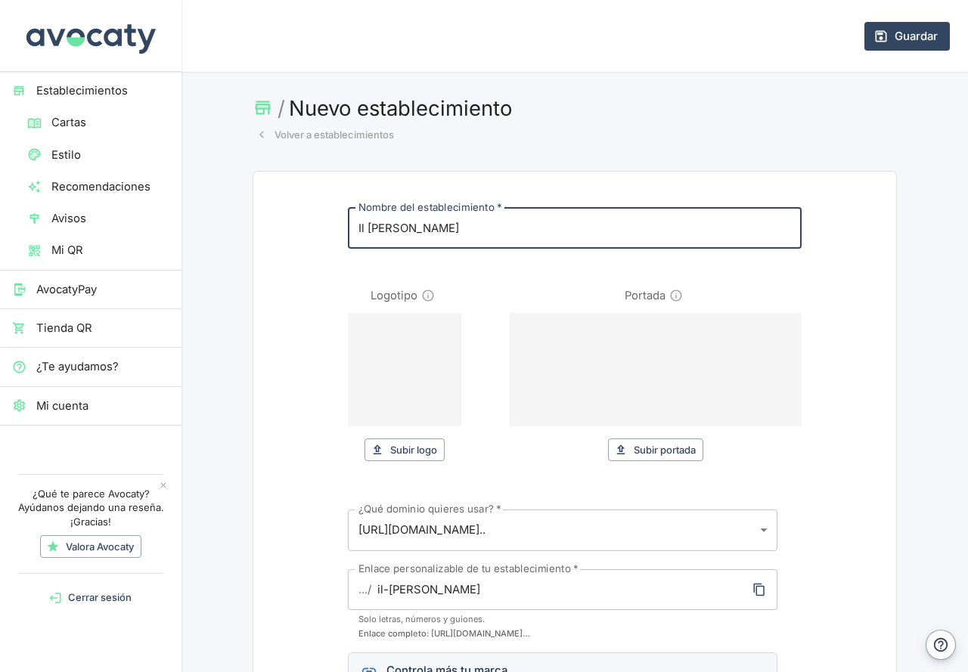
type input "Il Bambin"
type input "il-bambin"
type input "Il Bambino"
type input "il-bambino"
type input "Il Bambino B"
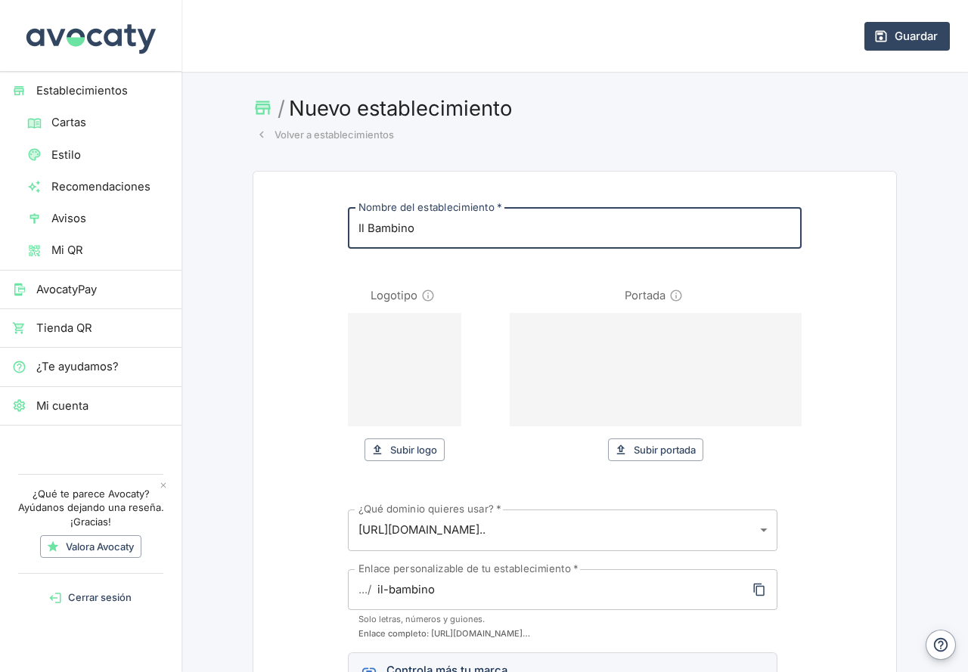
type input "il-bambino-b"
type input "Il Bambino Bi"
type input "il-bambino-bi"
type input "Il Bambino Bio"
type input "il-bambino-bio"
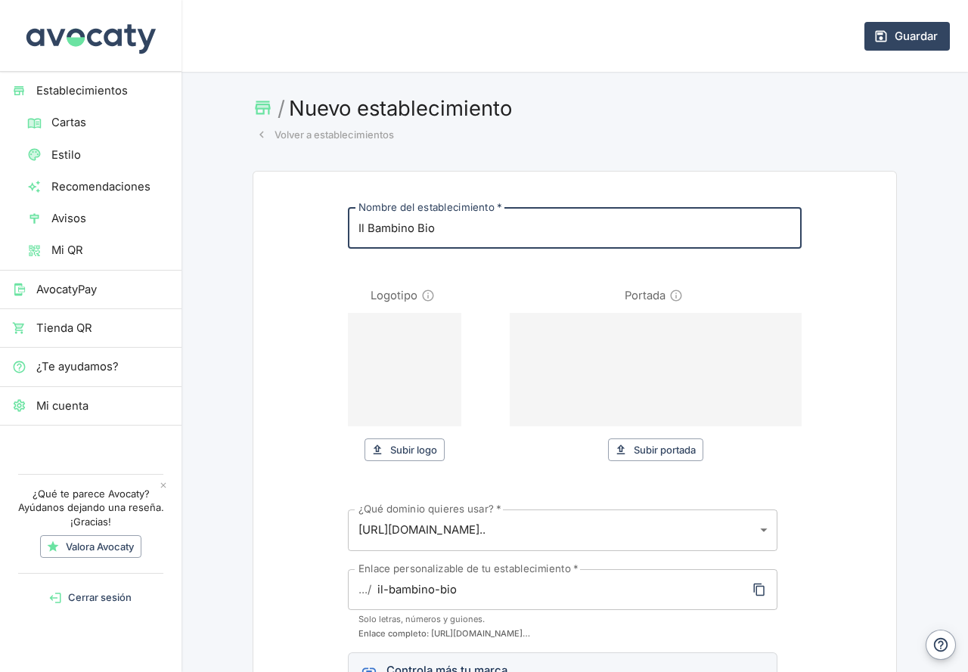
type input "Il Bambino Bion"
type input "il-bambino-bion"
type input "Il Bambino Biond"
type input "il-bambino-biond"
type input "Il Bambino Biondo"
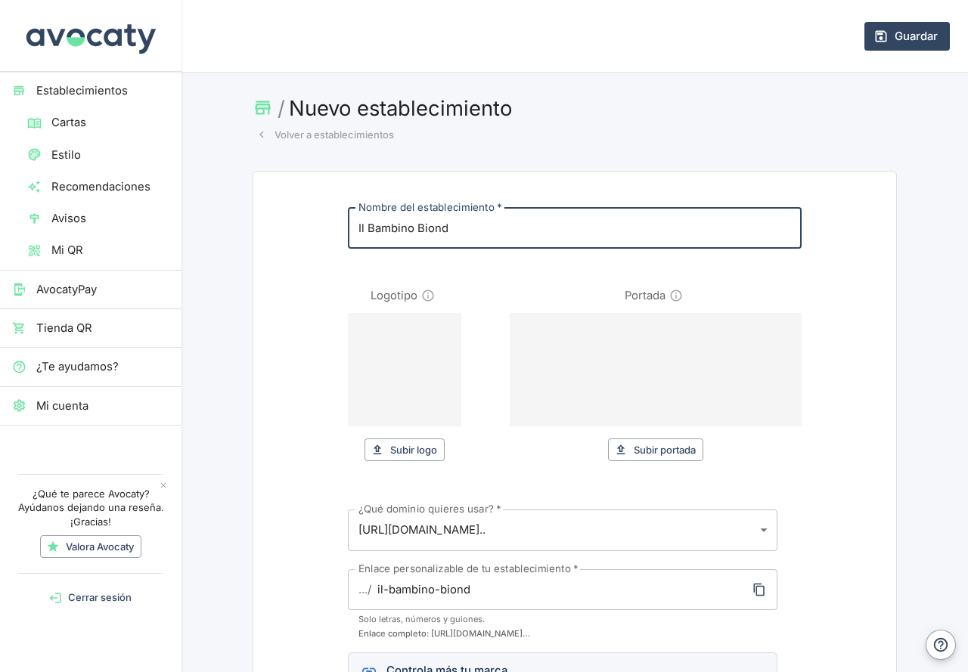
type input "il-bambino-biondo"
type input "Il Bambino Biondo"
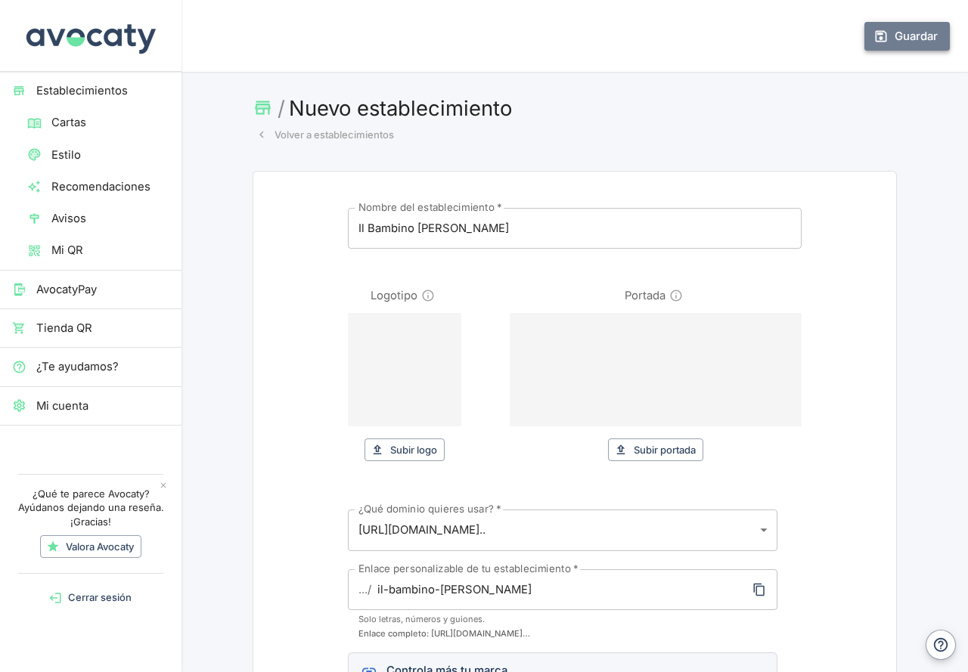
click at [893, 36] on button "Guardar" at bounding box center [906, 36] width 85 height 29
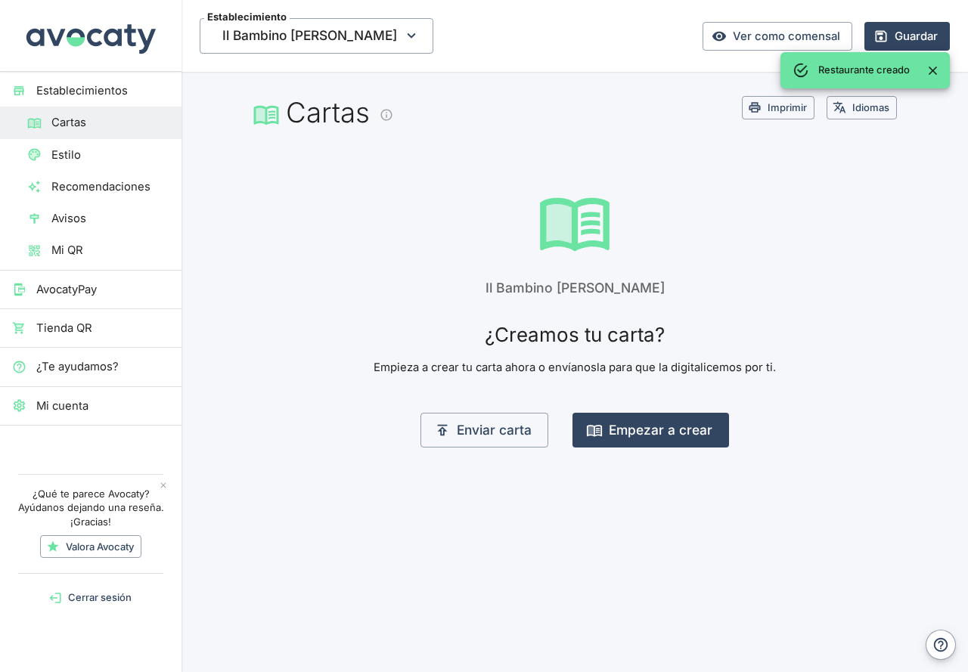
click at [411, 222] on div "Il Bambino Biondo ¿Creamos tu carta? Empieza a crear tu carta ahora o envíanosl…" at bounding box center [575, 328] width 750 height 288
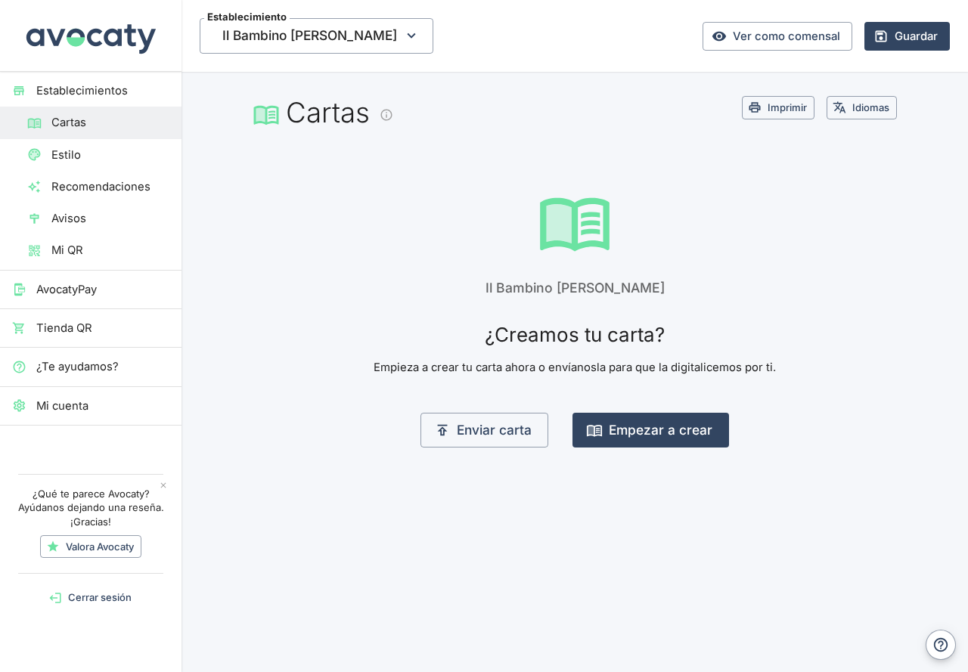
click at [374, 299] on div "Il Bambino Biondo ¿Creamos tu carta? Empieza a crear tu carta ahora o envíanosl…" at bounding box center [575, 328] width 750 height 288
click at [379, 295] on div "Il Bambino Biondo ¿Creamos tu carta? Empieza a crear tu carta ahora o envíanosl…" at bounding box center [575, 328] width 750 height 288
click at [107, 88] on span "Establecimientos" at bounding box center [102, 90] width 133 height 17
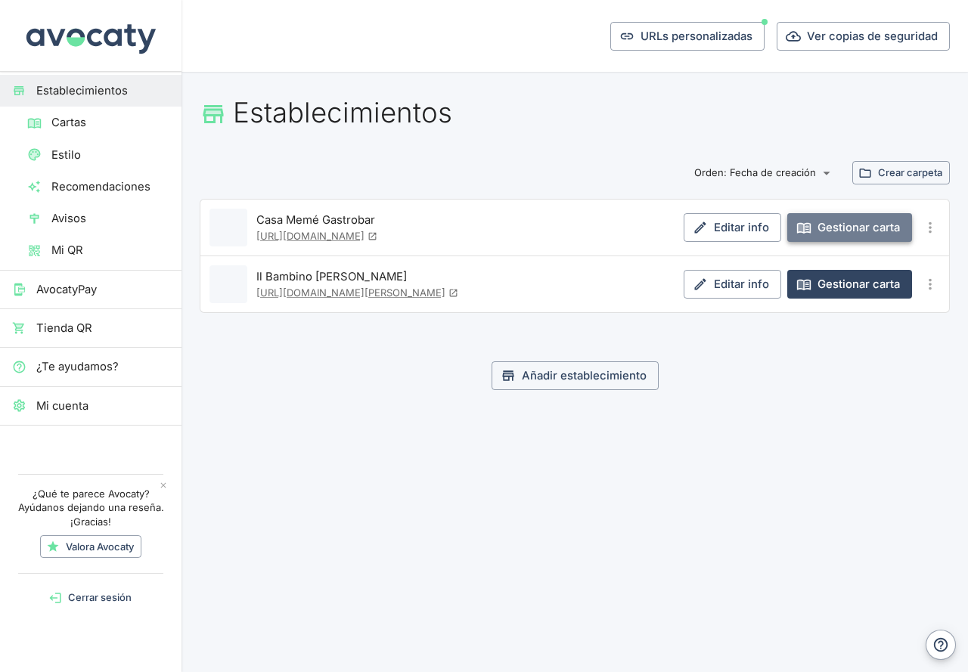
click at [865, 222] on link "Gestionar carta" at bounding box center [849, 227] width 125 height 29
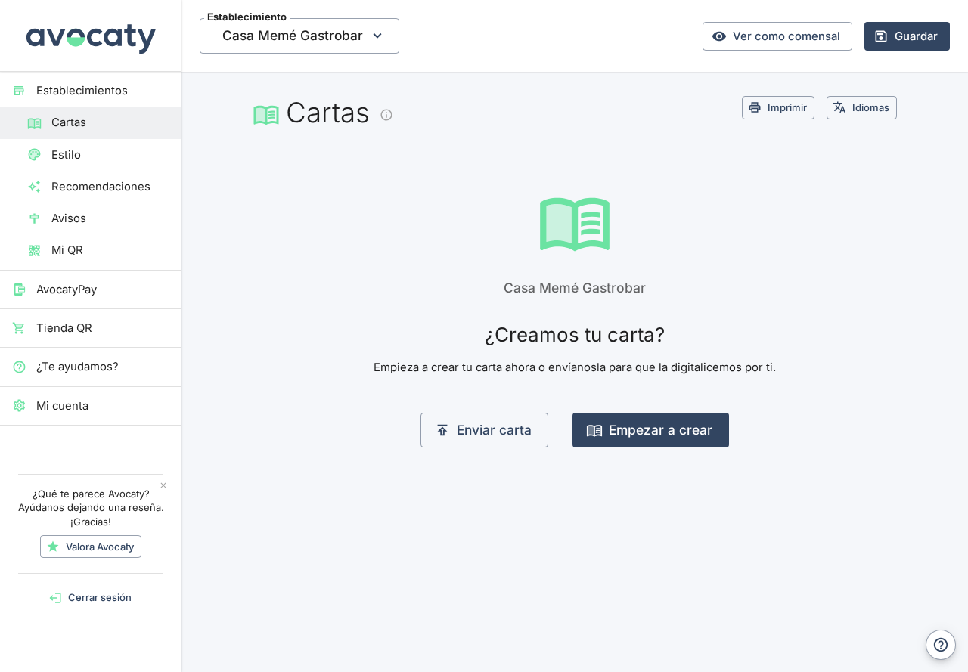
click at [827, 262] on div "Casa Memé Gastrobar ¿Creamos tu carta? Empieza a crear tu carta ahora o envíano…" at bounding box center [575, 328] width 750 height 288
click at [481, 432] on button "Enviar carta" at bounding box center [484, 430] width 128 height 35
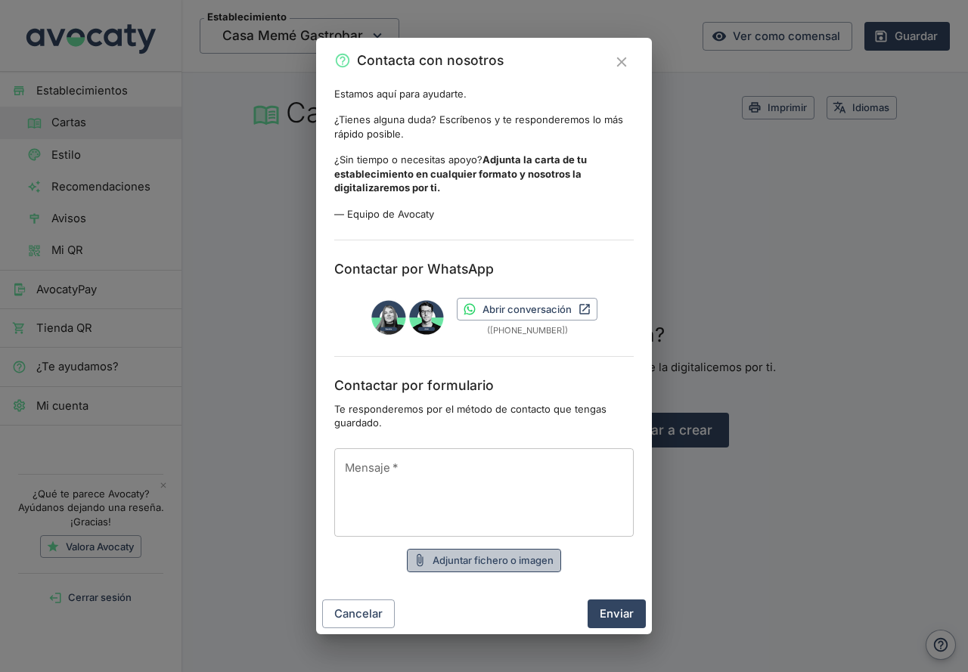
click at [476, 564] on button "Adjuntar fichero o imagen" at bounding box center [484, 560] width 154 height 23
click at [631, 65] on button "Cerrar" at bounding box center [621, 62] width 24 height 24
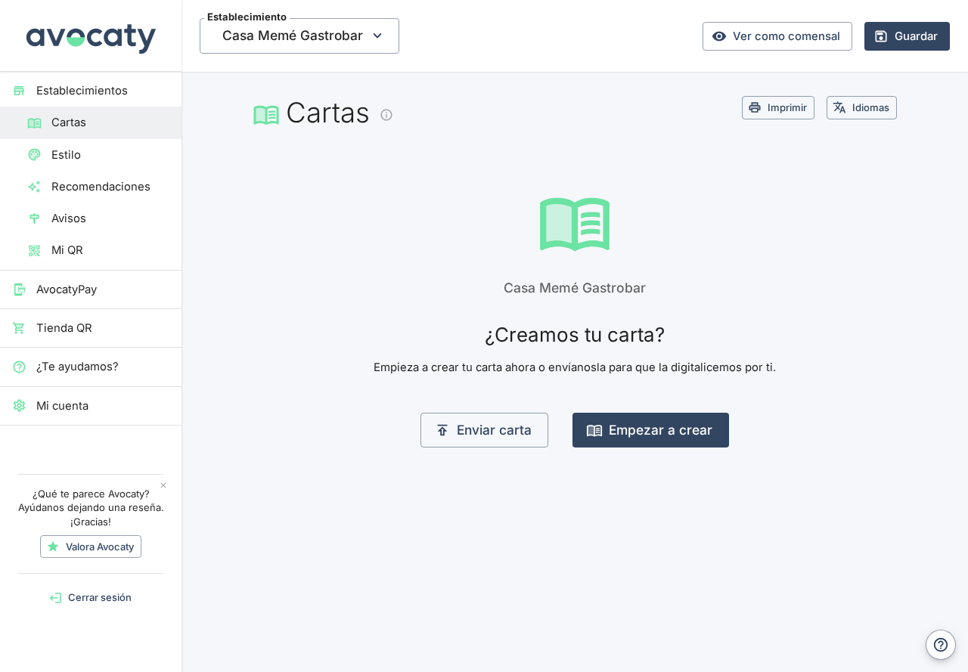
click at [396, 217] on div "Casa Memé Gastrobar ¿Creamos tu carta? Empieza a crear tu carta ahora o envíano…" at bounding box center [575, 328] width 750 height 288
click at [73, 119] on span "Cartas" at bounding box center [110, 122] width 118 height 17
click at [888, 204] on div "Casa Memé Gastrobar ¿Creamos tu carta? Empieza a crear tu carta ahora o envíano…" at bounding box center [575, 328] width 750 height 288
